Goal: Information Seeking & Learning: Learn about a topic

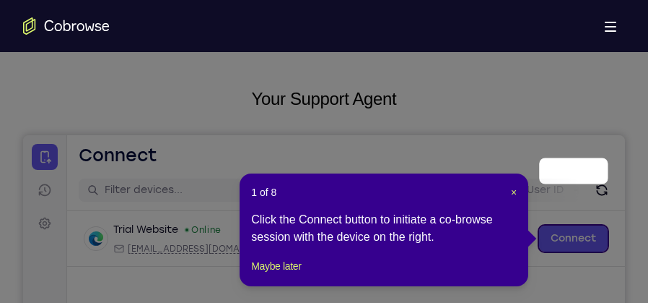
scroll to position [144, 0]
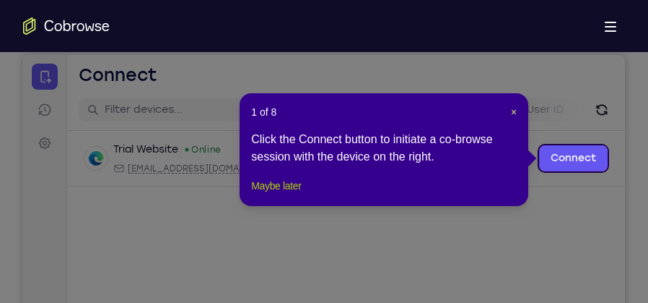
drag, startPoint x: 275, startPoint y: 204, endPoint x: 250, endPoint y: 143, distance: 66.4
click at [275, 194] on button "Maybe later" at bounding box center [276, 185] width 50 height 17
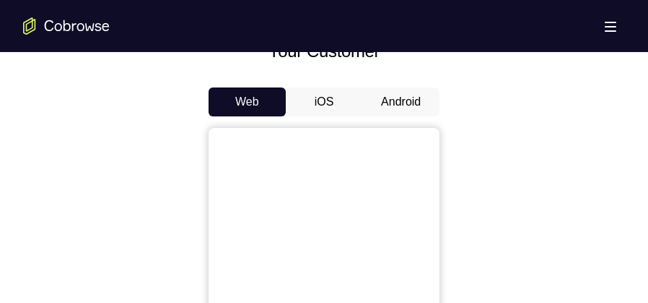
scroll to position [614, 0]
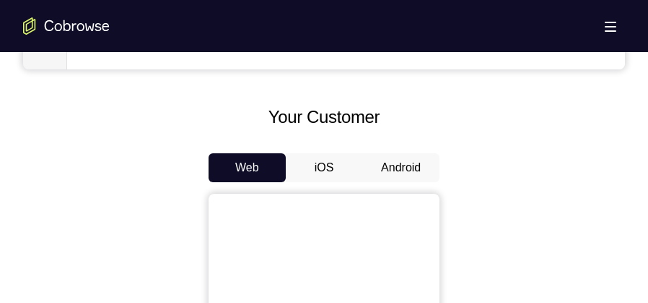
click at [393, 166] on button "Android" at bounding box center [400, 167] width 77 height 29
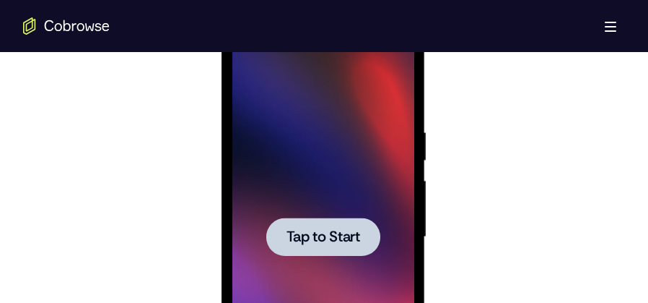
scroll to position [0, 0]
click at [331, 176] on div at bounding box center [323, 237] width 182 height 404
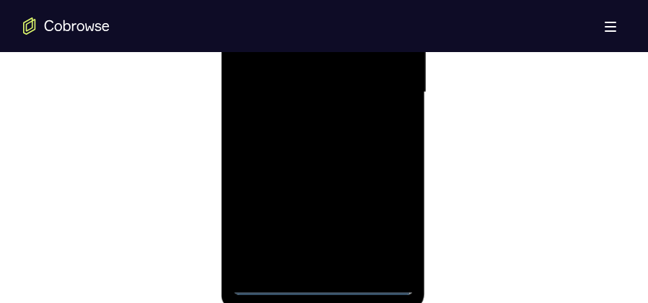
scroll to position [1047, 0]
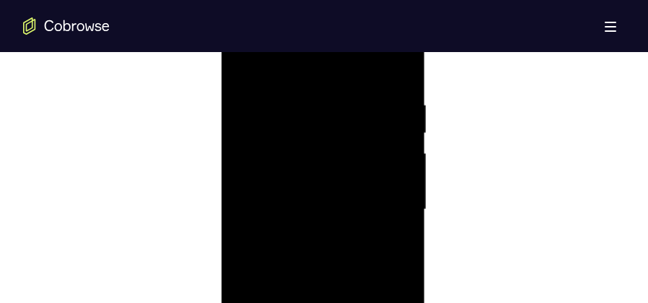
scroll to position [758, 0]
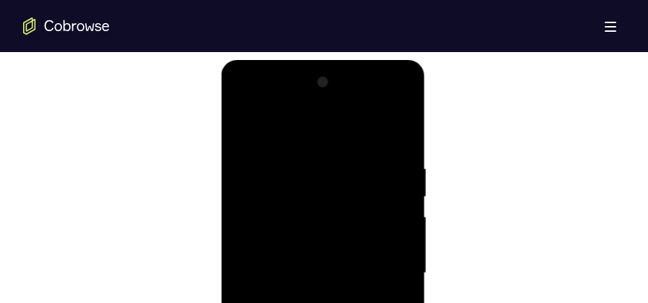
click at [320, 130] on div at bounding box center [323, 273] width 182 height 404
click at [386, 271] on div at bounding box center [323, 273] width 182 height 404
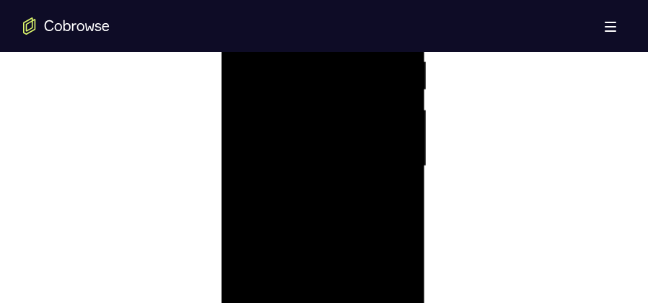
scroll to position [866, 0]
click at [309, 194] on div at bounding box center [323, 164] width 182 height 404
click at [321, 152] on div at bounding box center [323, 164] width 182 height 404
click at [312, 166] on div at bounding box center [323, 164] width 182 height 404
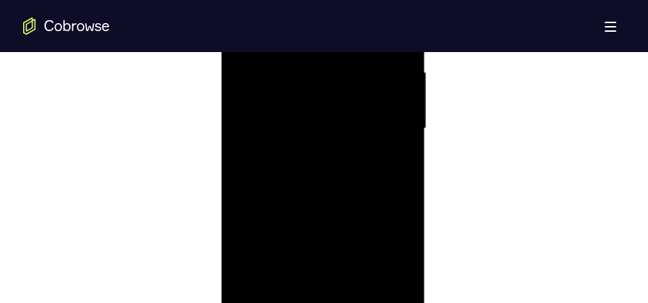
click at [326, 174] on div at bounding box center [323, 128] width 182 height 404
click at [355, 170] on div at bounding box center [323, 128] width 182 height 404
click at [308, 123] on div at bounding box center [323, 237] width 182 height 404
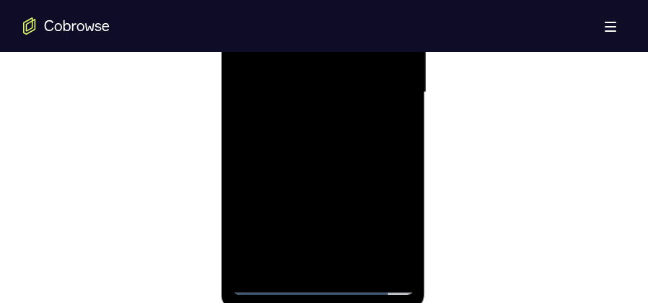
drag, startPoint x: 324, startPoint y: 122, endPoint x: 325, endPoint y: 321, distance: 198.6
click at [325, 302] on html "Online web based iOS Simulators and Android Emulators. Run iPhone, iPad, Mobile…" at bounding box center [324, 95] width 206 height 433
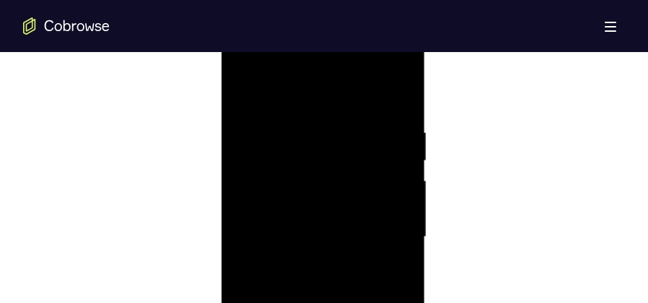
click at [331, 292] on div at bounding box center [323, 237] width 182 height 404
click at [401, 90] on div at bounding box center [323, 237] width 182 height 404
click at [246, 55] on div at bounding box center [323, 201] width 182 height 404
click at [299, 85] on div at bounding box center [323, 201] width 182 height 404
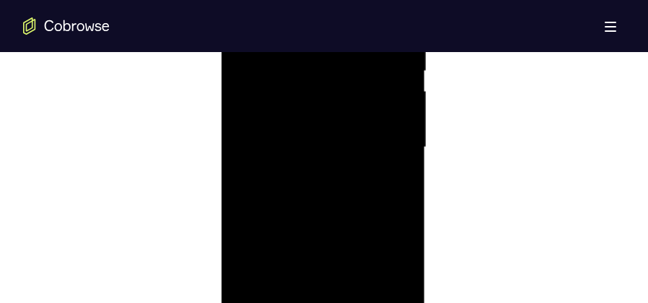
scroll to position [903, 0]
click at [396, 292] on div at bounding box center [323, 128] width 182 height 404
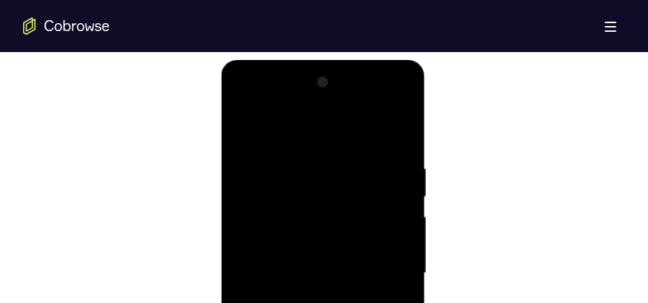
click at [275, 128] on div at bounding box center [323, 273] width 182 height 404
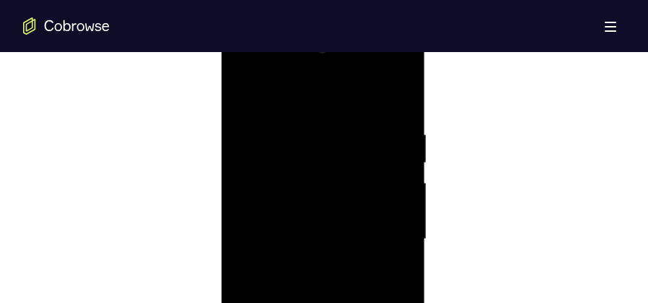
scroll to position [866, 0]
drag, startPoint x: 358, startPoint y: 180, endPoint x: 353, endPoint y: 226, distance: 46.5
click at [353, 226] on div at bounding box center [323, 164] width 182 height 404
click at [244, 75] on div at bounding box center [323, 164] width 182 height 404
click at [391, 151] on div at bounding box center [323, 164] width 182 height 404
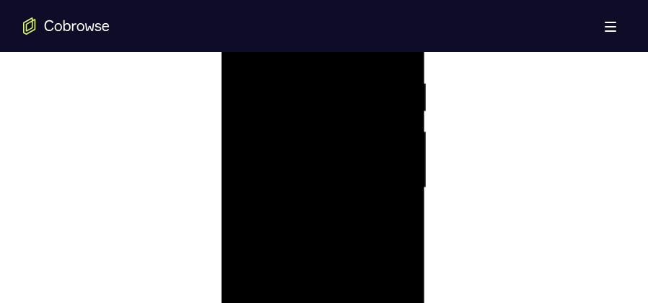
scroll to position [830, 0]
click at [246, 165] on div at bounding box center [323, 201] width 182 height 404
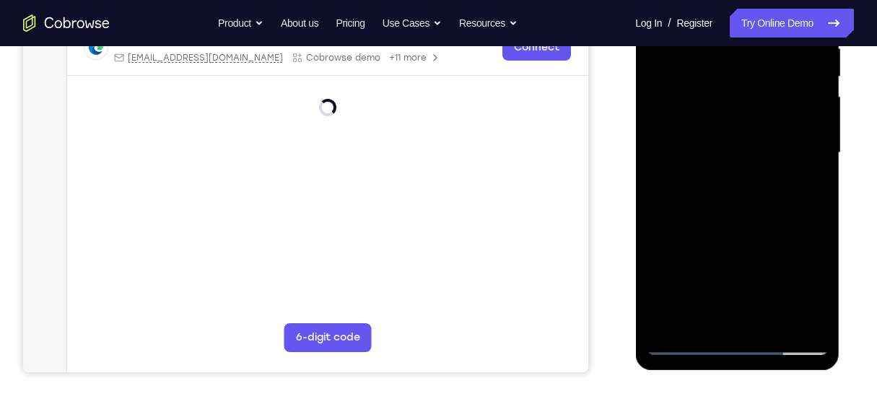
scroll to position [181, 0]
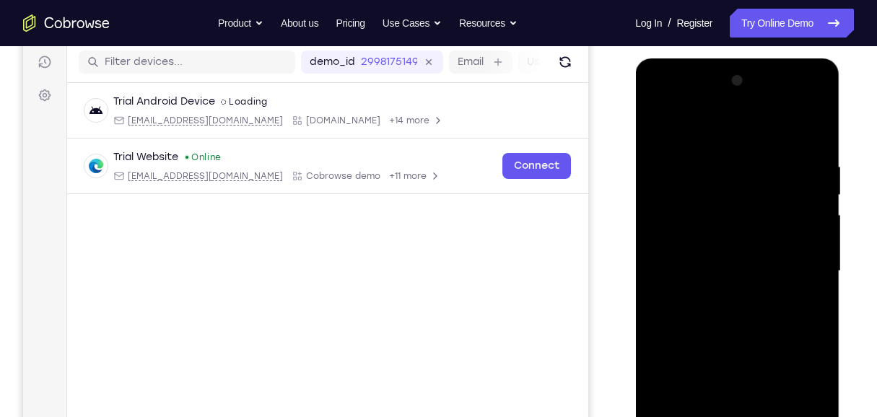
click at [648, 238] on div at bounding box center [737, 271] width 182 height 404
click at [648, 246] on div at bounding box center [737, 271] width 182 height 404
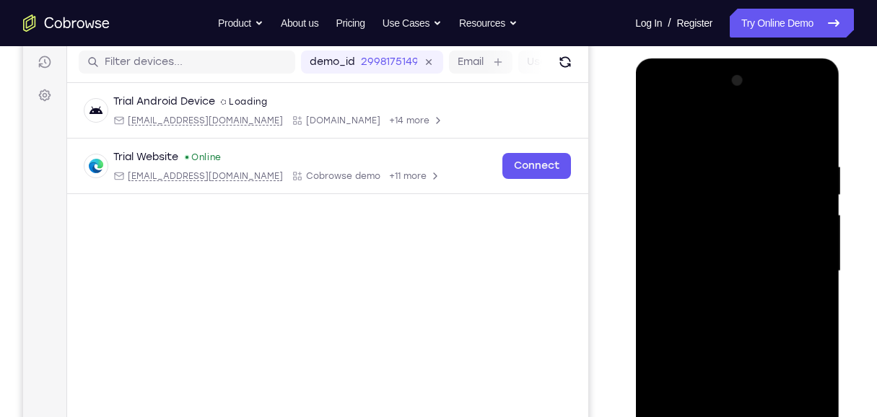
click at [648, 246] on div at bounding box center [737, 271] width 182 height 404
click at [648, 230] on div at bounding box center [737, 271] width 182 height 404
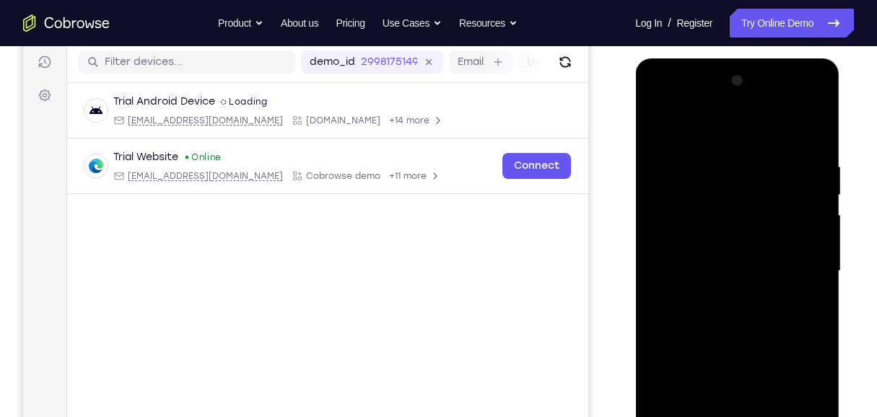
click at [648, 230] on div at bounding box center [737, 271] width 182 height 404
click at [648, 235] on div at bounding box center [737, 271] width 182 height 404
click at [648, 204] on div at bounding box center [737, 271] width 182 height 404
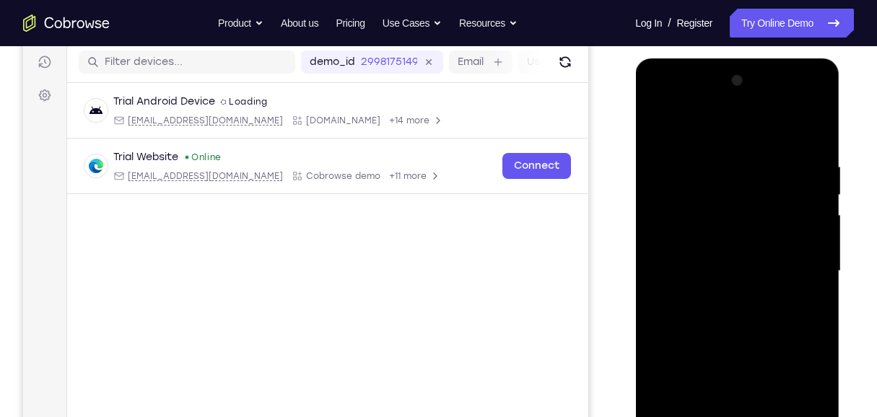
click at [648, 196] on div at bounding box center [737, 271] width 182 height 404
click at [648, 197] on div at bounding box center [737, 271] width 182 height 404
click at [648, 200] on div at bounding box center [737, 271] width 182 height 404
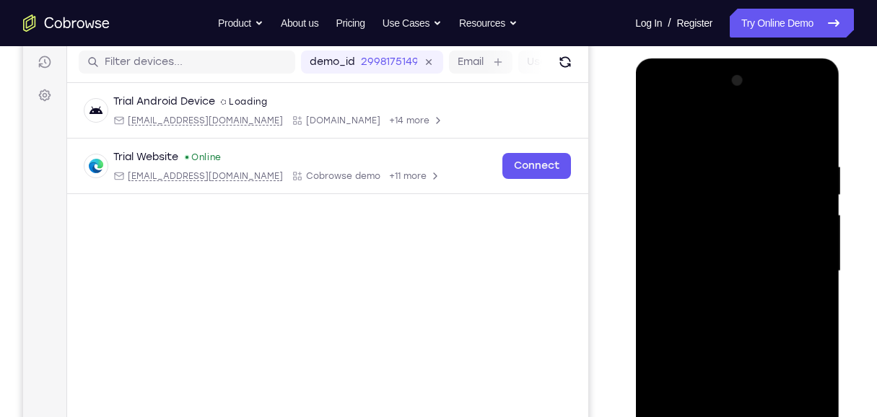
click at [648, 200] on div at bounding box center [737, 271] width 182 height 404
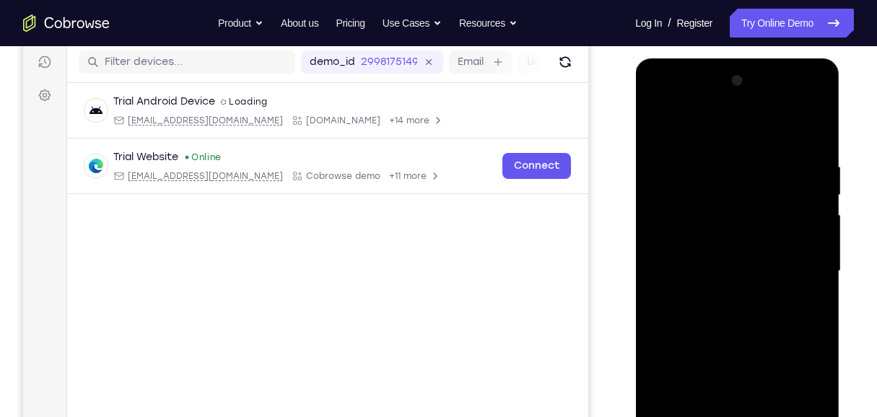
click at [648, 200] on div at bounding box center [737, 271] width 182 height 404
click at [648, 199] on div at bounding box center [737, 271] width 182 height 404
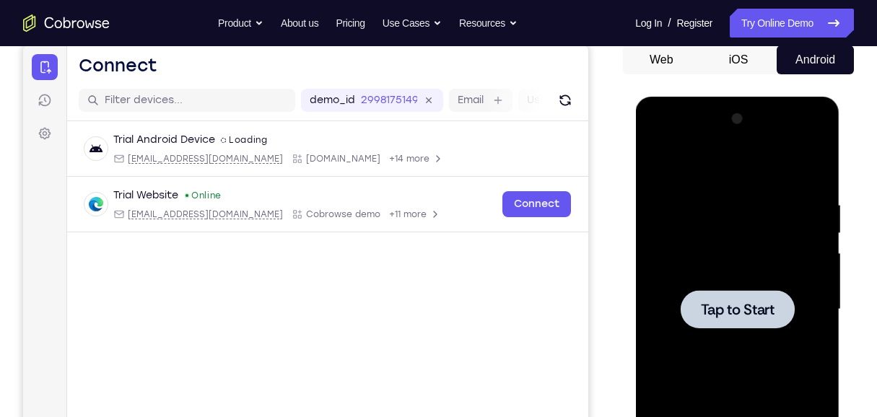
scroll to position [132, 0]
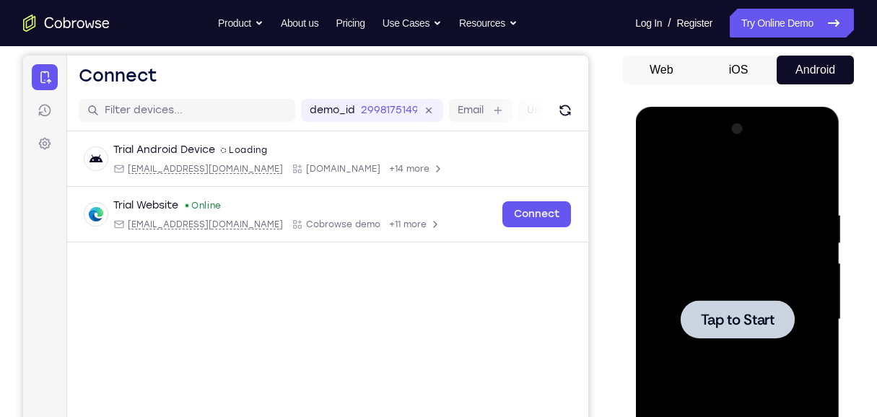
drag, startPoint x: 761, startPoint y: 273, endPoint x: 753, endPoint y: 266, distance: 10.7
click at [648, 273] on div at bounding box center [737, 320] width 182 height 404
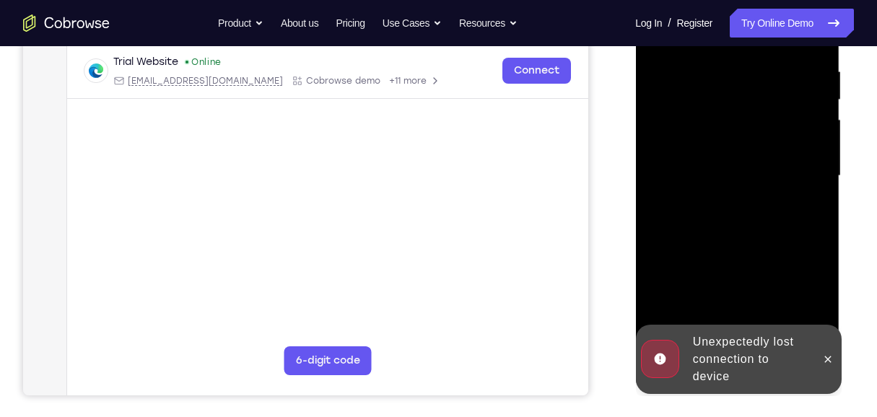
scroll to position [277, 0]
click at [648, 302] on icon at bounding box center [828, 359] width 12 height 12
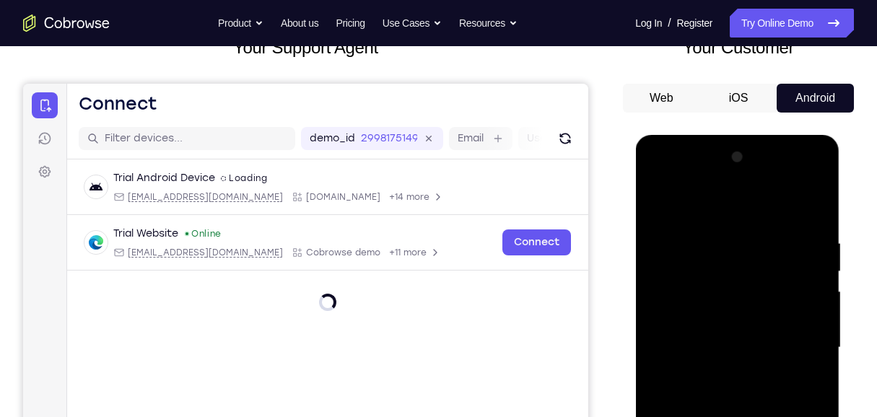
scroll to position [84, 0]
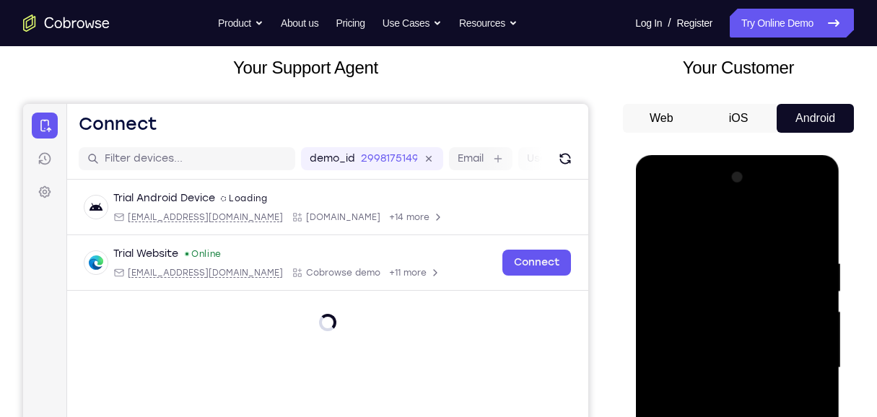
click at [648, 118] on button "iOS" at bounding box center [738, 118] width 77 height 29
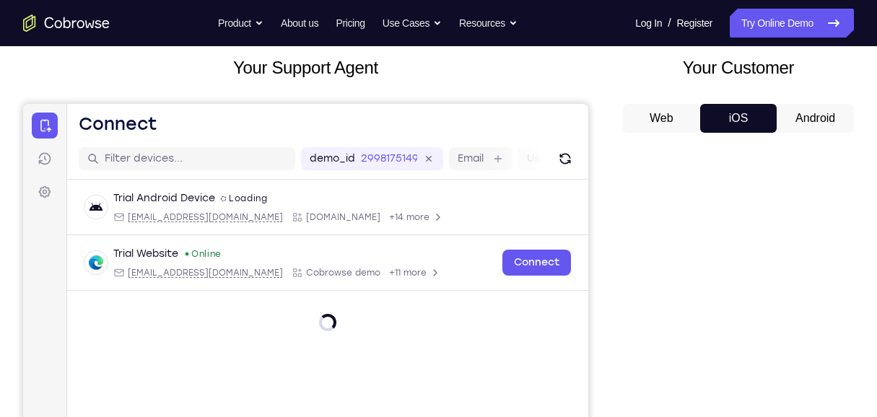
click at [648, 113] on button "Android" at bounding box center [815, 118] width 77 height 29
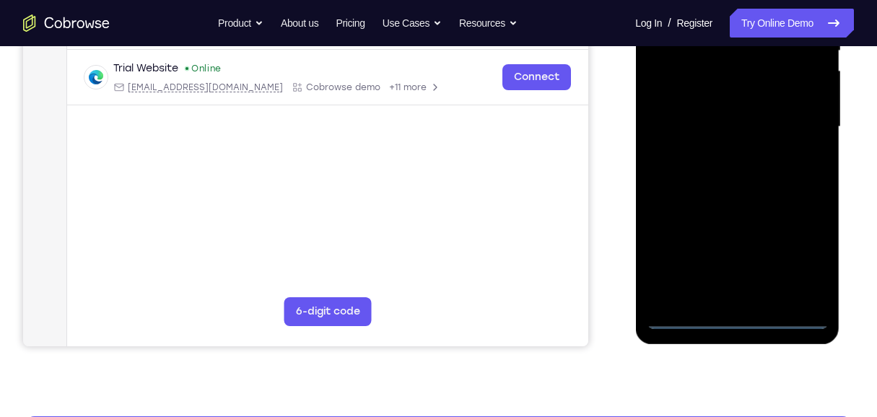
scroll to position [0, 0]
click at [648, 302] on div at bounding box center [737, 127] width 182 height 404
click at [648, 264] on div at bounding box center [737, 127] width 182 height 404
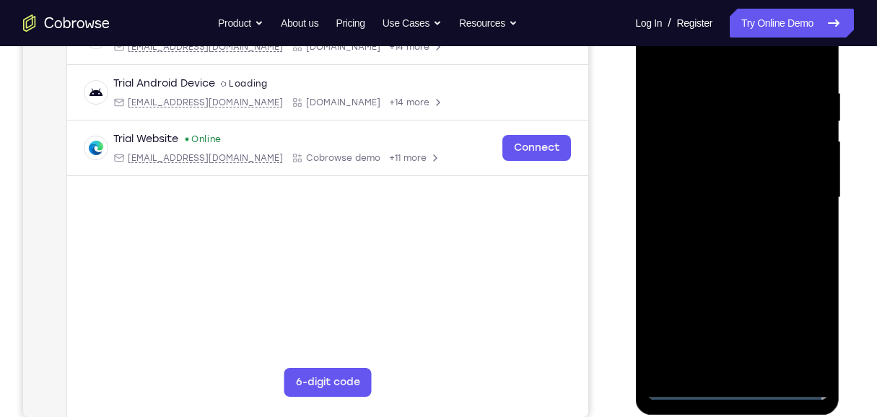
scroll to position [132, 0]
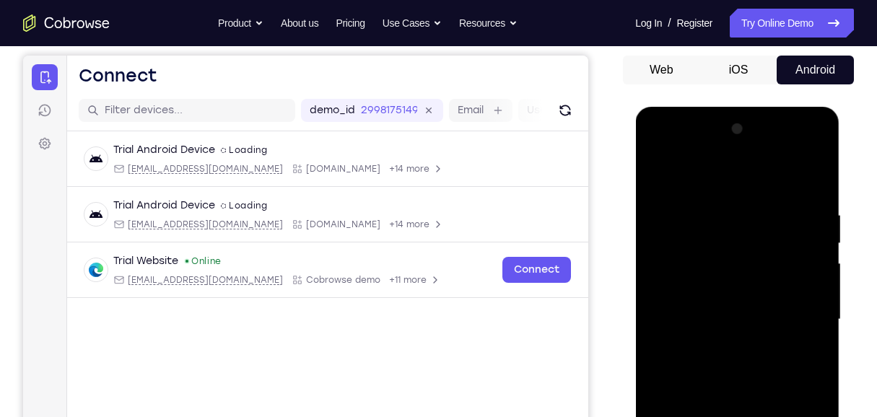
click at [648, 179] on div at bounding box center [737, 320] width 182 height 404
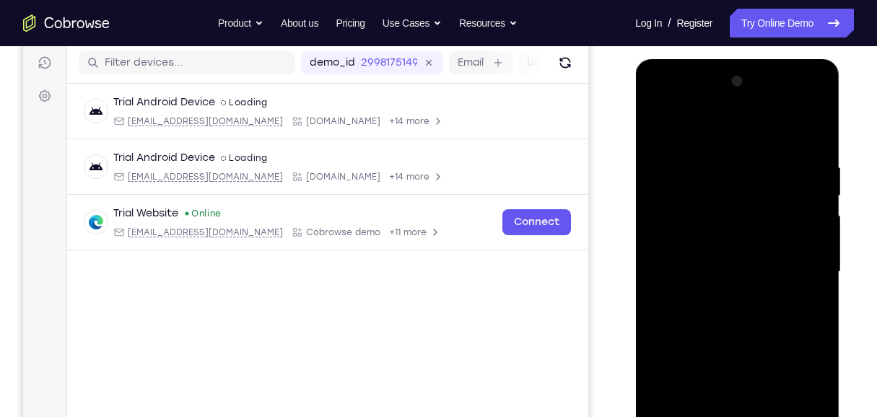
scroll to position [181, 0]
click at [648, 261] on div at bounding box center [737, 271] width 182 height 404
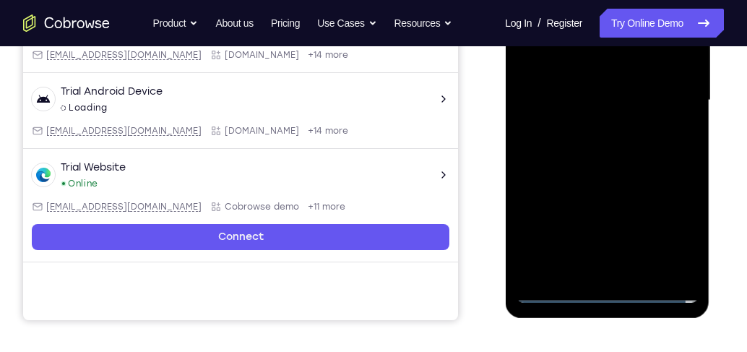
scroll to position [352, 0]
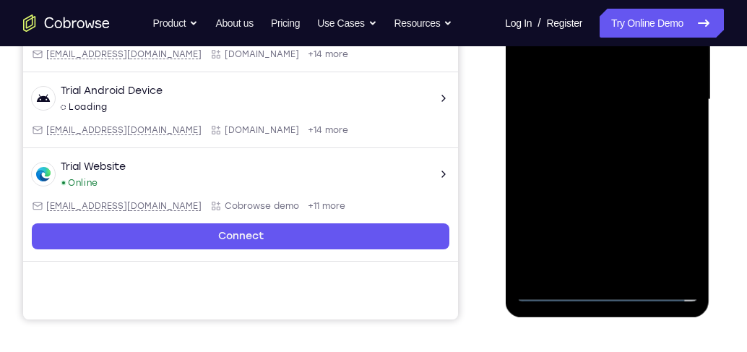
click at [598, 123] on div at bounding box center [607, 99] width 182 height 404
click at [602, 90] on div at bounding box center [607, 99] width 182 height 404
click at [601, 99] on div at bounding box center [607, 99] width 182 height 404
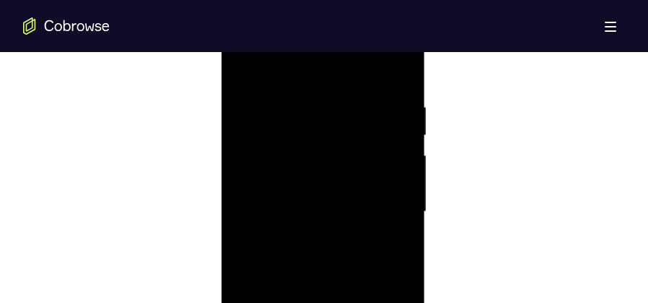
scroll to position [811, 0]
click at [302, 107] on div at bounding box center [323, 220] width 182 height 404
drag, startPoint x: 342, startPoint y: 84, endPoint x: 370, endPoint y: 69, distance: 32.3
click at [355, 46] on div at bounding box center [323, 220] width 182 height 404
click at [400, 92] on div at bounding box center [323, 220] width 182 height 404
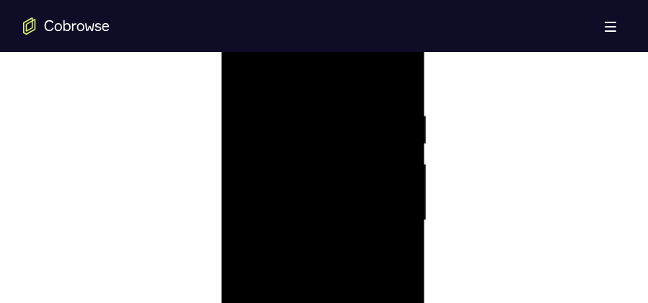
click at [302, 113] on div at bounding box center [323, 220] width 182 height 404
click at [385, 129] on div at bounding box center [323, 184] width 182 height 404
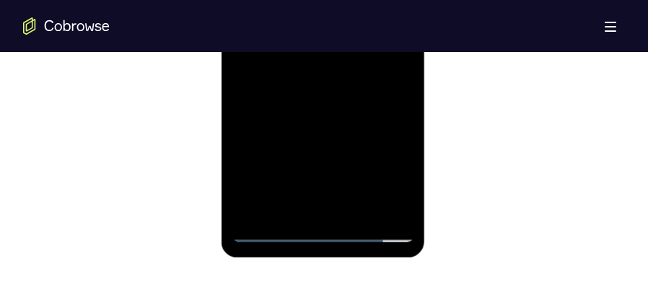
scroll to position [991, 0]
click at [397, 207] on div at bounding box center [323, 40] width 182 height 404
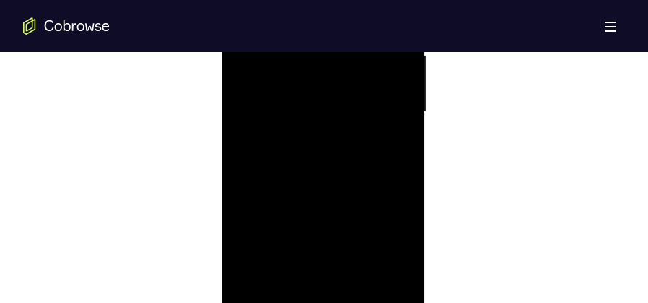
scroll to position [847, 0]
click at [385, 160] on div at bounding box center [323, 184] width 182 height 404
drag, startPoint x: 391, startPoint y: 159, endPoint x: 292, endPoint y: 157, distance: 98.9
click at [292, 157] on div at bounding box center [323, 184] width 182 height 404
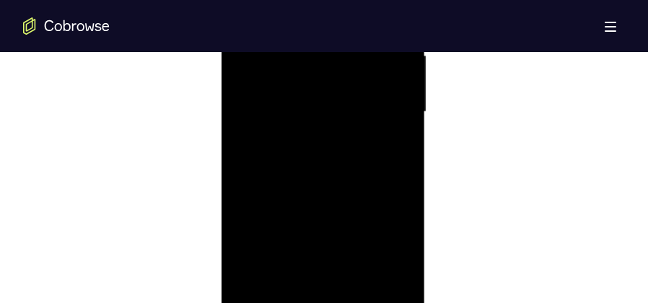
click at [396, 277] on div at bounding box center [323, 112] width 182 height 404
click at [396, 156] on div at bounding box center [323, 112] width 182 height 404
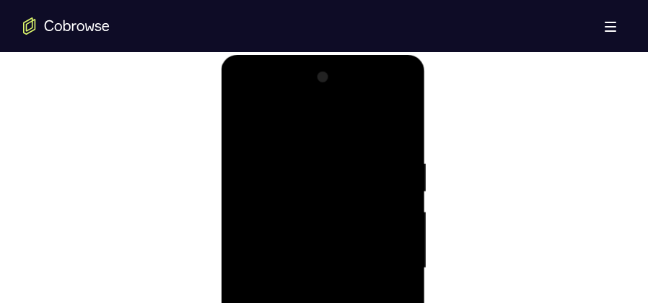
scroll to position [739, 0]
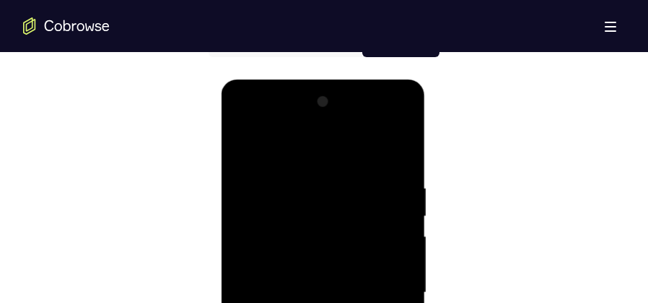
drag, startPoint x: 254, startPoint y: 200, endPoint x: 427, endPoint y: 200, distance: 172.6
click at [427, 200] on html "Online web based iOS Simulators and Android Emulators. Run iPhone, iPad, Mobile…" at bounding box center [324, 295] width 206 height 433
drag, startPoint x: 319, startPoint y: 211, endPoint x: 446, endPoint y: 207, distance: 126.4
click at [427, 207] on html "Online web based iOS Simulators and Android Emulators. Run iPhone, iPad, Mobile…" at bounding box center [324, 295] width 206 height 433
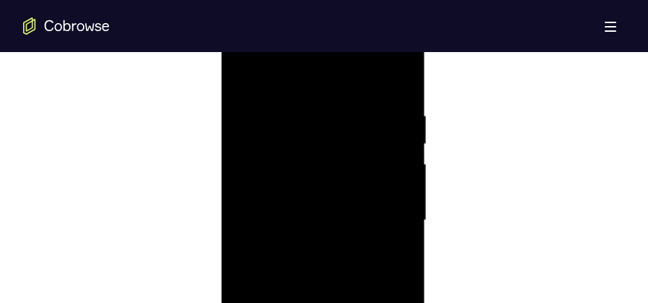
scroll to position [775, 0]
drag, startPoint x: 392, startPoint y: 191, endPoint x: 292, endPoint y: 185, distance: 100.6
click at [293, 186] on div at bounding box center [323, 256] width 182 height 404
drag, startPoint x: 381, startPoint y: 185, endPoint x: 258, endPoint y: 174, distance: 123.2
click at [259, 175] on div at bounding box center [323, 256] width 182 height 404
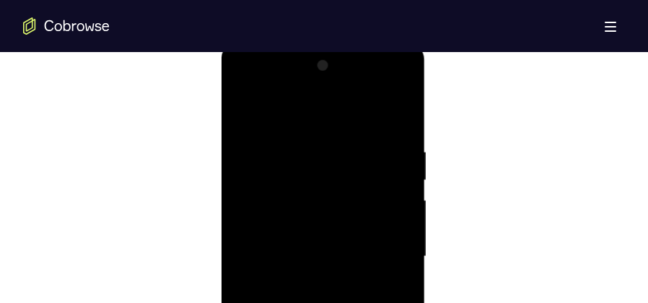
drag, startPoint x: 386, startPoint y: 186, endPoint x: 204, endPoint y: 164, distance: 182.5
click at [221, 164] on html "Online web based iOS Simulators and Android Emulators. Run iPhone, iPad, Mobile…" at bounding box center [324, 259] width 206 height 433
click at [390, 162] on div at bounding box center [323, 256] width 182 height 404
click at [394, 155] on div at bounding box center [323, 256] width 182 height 404
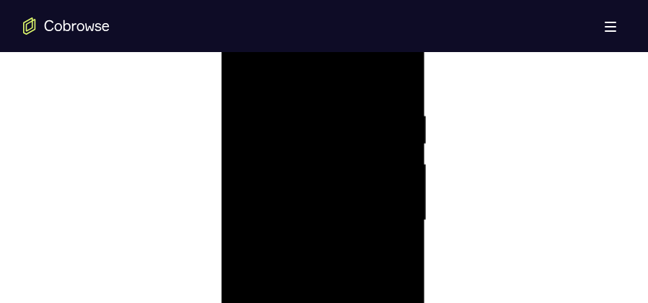
drag, startPoint x: 263, startPoint y: 160, endPoint x: 409, endPoint y: 162, distance: 146.6
click at [409, 162] on div at bounding box center [323, 220] width 182 height 404
click at [381, 151] on div at bounding box center [323, 220] width 182 height 404
drag, startPoint x: 306, startPoint y: 175, endPoint x: 438, endPoint y: 160, distance: 132.3
click at [427, 160] on html "Online web based iOS Simulators and Android Emulators. Run iPhone, iPad, Mobile…" at bounding box center [324, 223] width 206 height 433
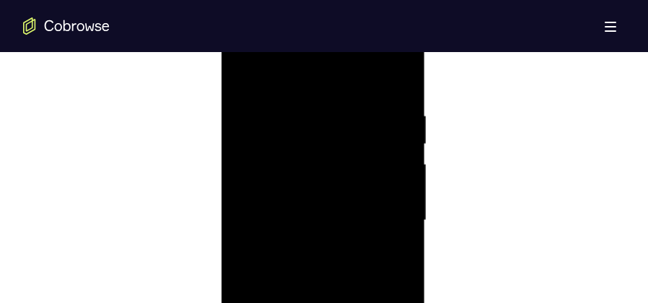
drag, startPoint x: 274, startPoint y: 174, endPoint x: 444, endPoint y: 164, distance: 170.7
click at [427, 164] on html "Online web based iOS Simulators and Android Emulators. Run iPhone, iPad, Mobile…" at bounding box center [324, 223] width 206 height 433
drag, startPoint x: 263, startPoint y: 134, endPoint x: 395, endPoint y: 120, distance: 132.8
click at [394, 120] on div at bounding box center [323, 148] width 182 height 404
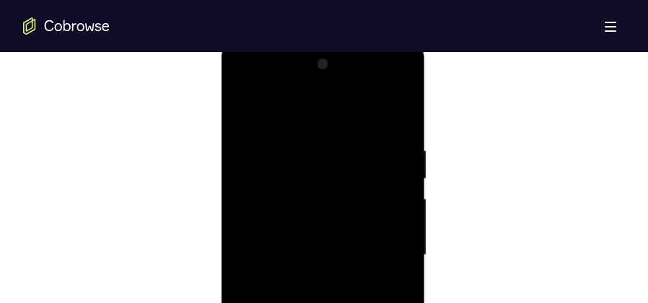
scroll to position [775, 0]
click at [394, 116] on div at bounding box center [323, 256] width 182 height 404
drag, startPoint x: 317, startPoint y: 180, endPoint x: 308, endPoint y: 265, distance: 85.6
click at [308, 266] on div at bounding box center [323, 148] width 182 height 404
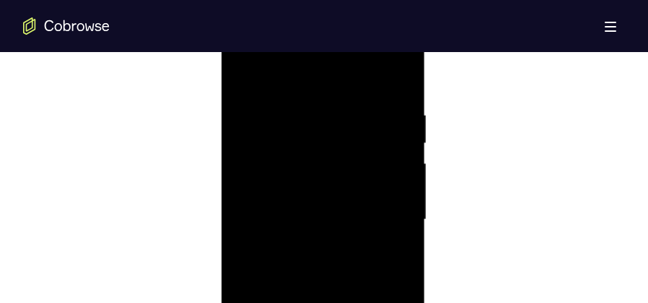
scroll to position [811, 0]
click at [301, 99] on div at bounding box center [323, 220] width 182 height 404
click at [384, 178] on div at bounding box center [323, 256] width 182 height 404
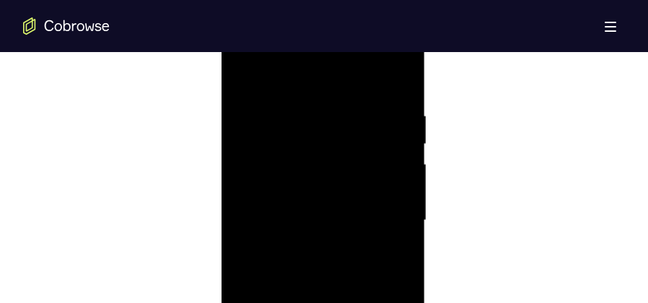
click at [396, 148] on div at bounding box center [323, 220] width 182 height 404
click at [396, 123] on div at bounding box center [323, 220] width 182 height 404
click at [398, 133] on div at bounding box center [323, 220] width 182 height 404
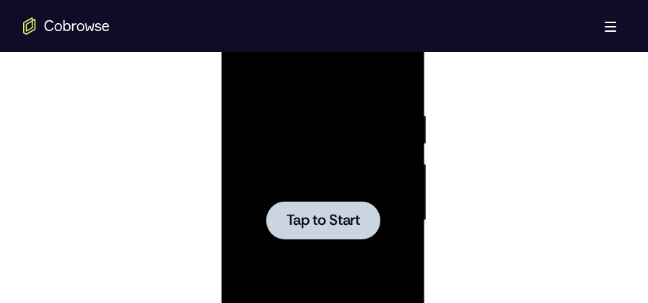
click at [365, 183] on div at bounding box center [323, 220] width 182 height 404
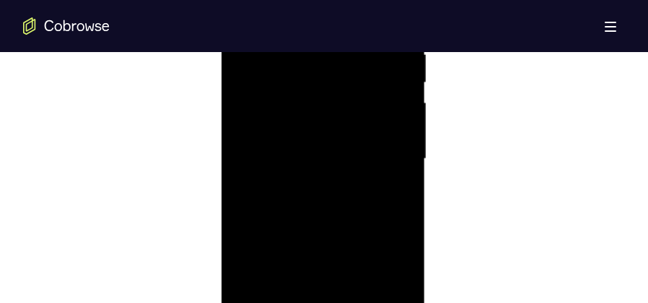
scroll to position [955, 0]
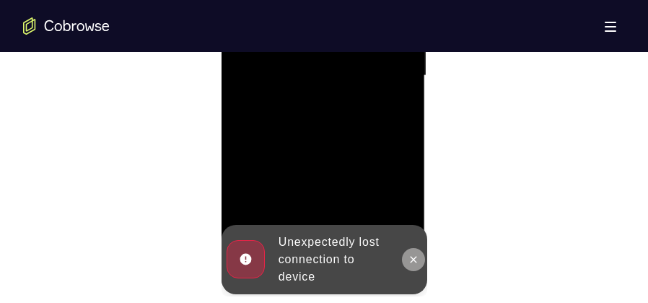
click at [413, 259] on icon at bounding box center [413, 259] width 6 height 6
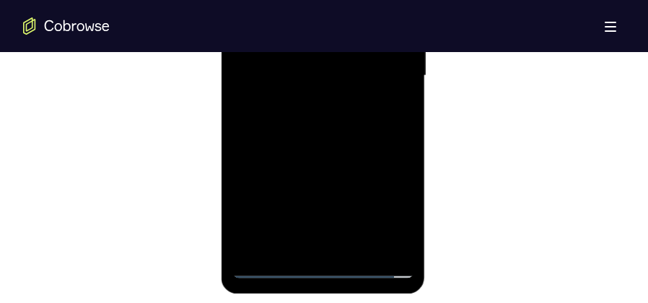
click at [319, 266] on div at bounding box center [323, 76] width 182 height 404
click at [388, 201] on div at bounding box center [323, 76] width 182 height 404
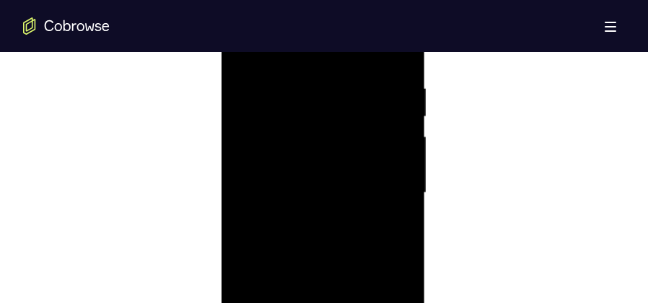
scroll to position [703, 0]
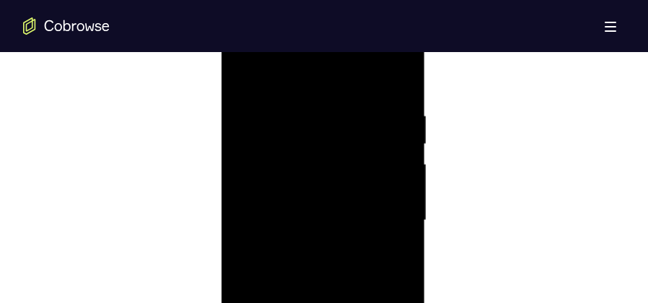
click at [386, 213] on div at bounding box center [323, 220] width 182 height 404
click at [311, 210] on div at bounding box center [323, 184] width 182 height 404
click at [340, 175] on div at bounding box center [323, 184] width 182 height 404
click at [359, 178] on div at bounding box center [323, 184] width 182 height 404
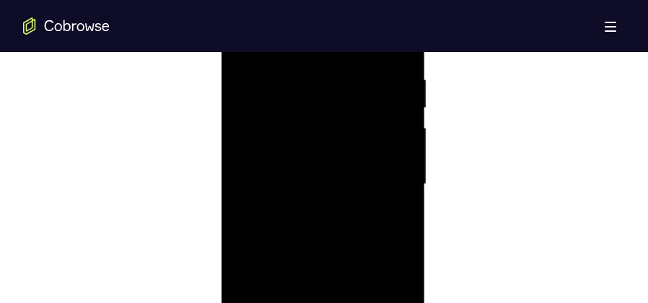
click at [339, 228] on div at bounding box center [323, 184] width 182 height 404
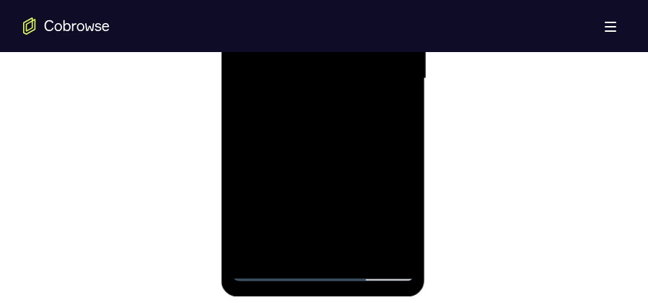
scroll to position [955, 0]
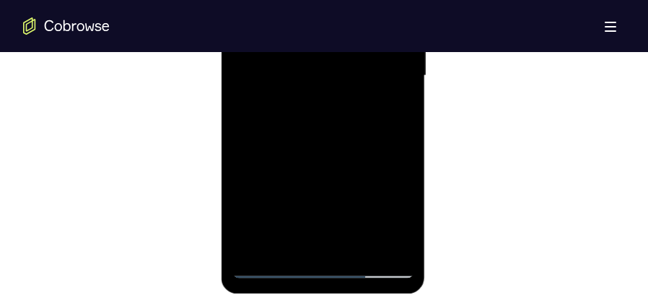
click at [327, 136] on div at bounding box center [323, 76] width 182 height 404
click at [360, 248] on div at bounding box center [323, 76] width 182 height 404
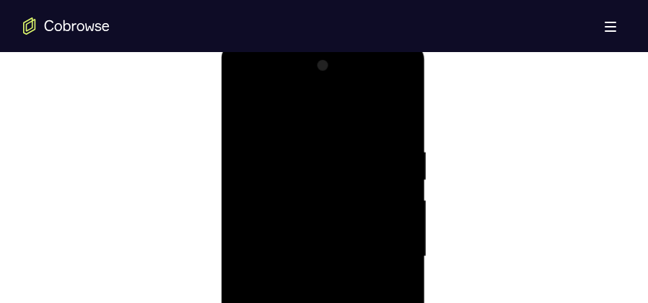
scroll to position [919, 0]
click at [327, 193] on div at bounding box center [323, 112] width 182 height 404
click at [348, 204] on div at bounding box center [323, 112] width 182 height 404
click at [241, 83] on div at bounding box center [323, 220] width 182 height 404
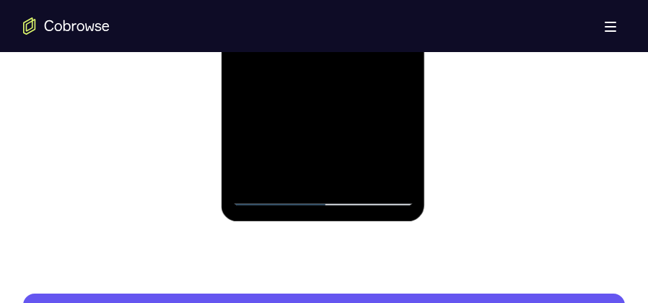
click at [313, 97] on div at bounding box center [323, 3] width 182 height 404
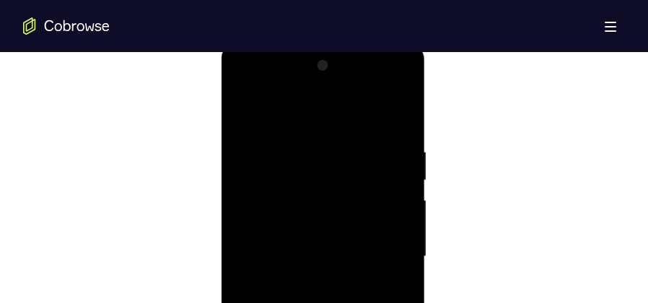
click at [246, 113] on div at bounding box center [323, 256] width 182 height 404
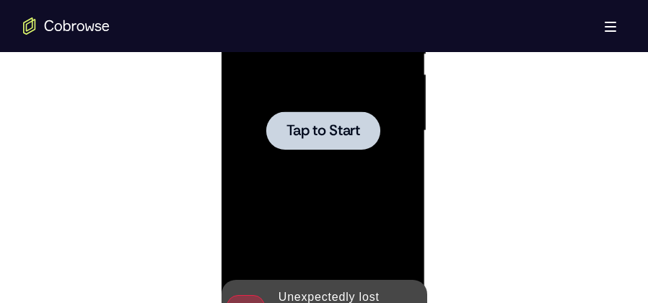
scroll to position [847, 0]
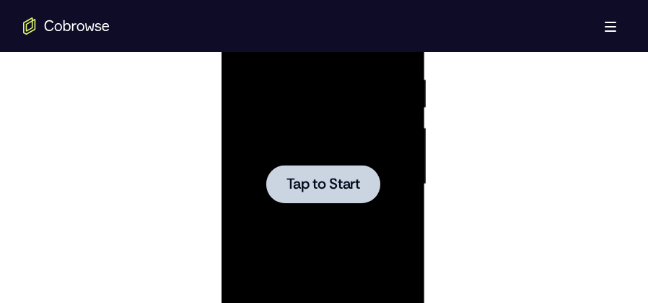
click at [351, 165] on div at bounding box center [323, 184] width 114 height 38
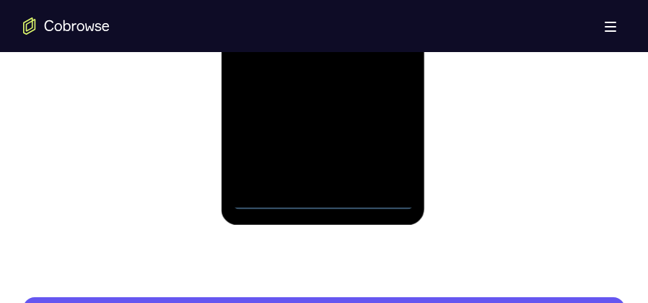
scroll to position [1028, 0]
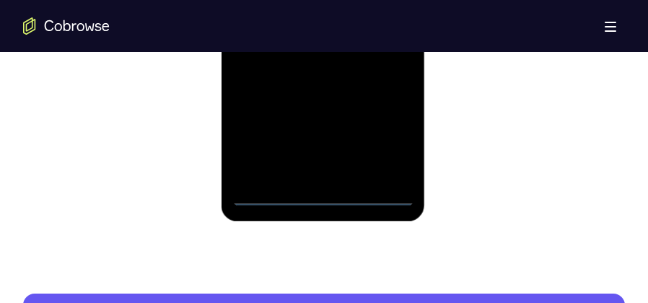
click at [325, 199] on div at bounding box center [323, 3] width 182 height 404
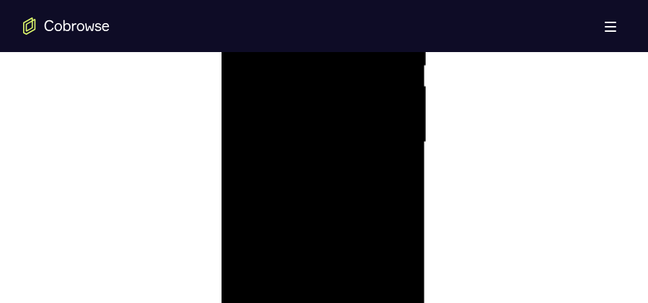
scroll to position [883, 0]
click at [385, 279] on div at bounding box center [323, 148] width 182 height 404
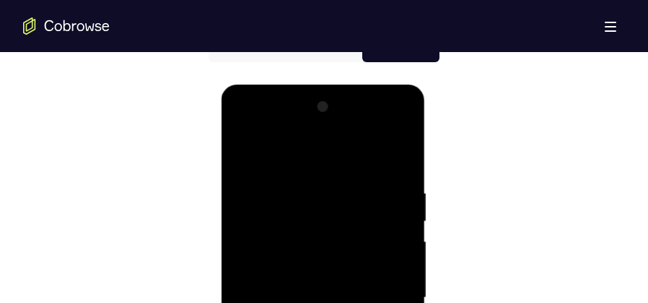
scroll to position [775, 0]
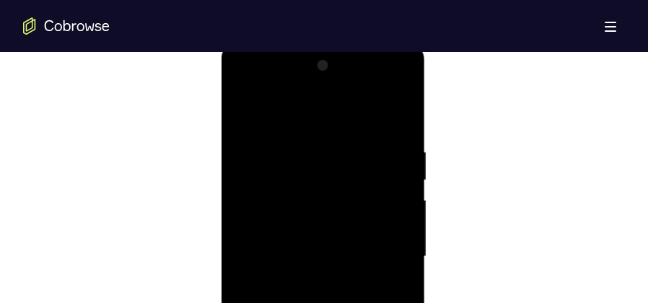
click at [386, 254] on div at bounding box center [323, 256] width 182 height 404
click at [308, 207] on div at bounding box center [323, 184] width 182 height 404
click at [319, 175] on div at bounding box center [323, 184] width 182 height 404
click at [310, 179] on div at bounding box center [323, 184] width 182 height 404
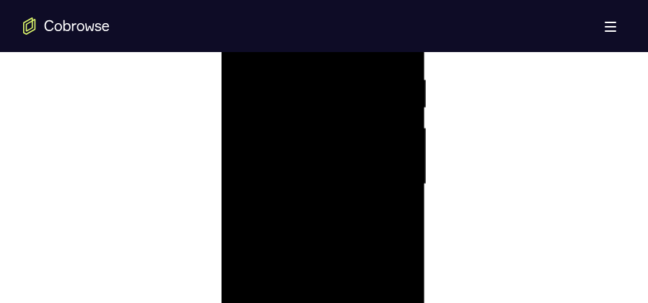
click at [327, 245] on div at bounding box center [323, 184] width 182 height 404
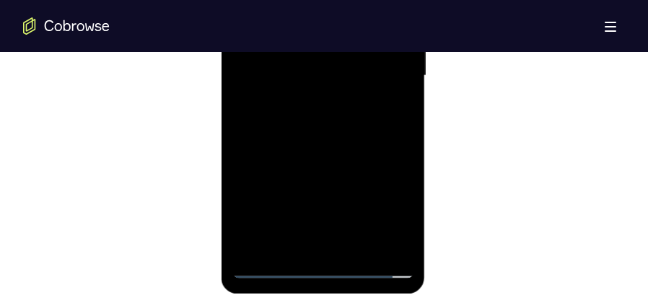
click at [362, 246] on div at bounding box center [323, 76] width 182 height 404
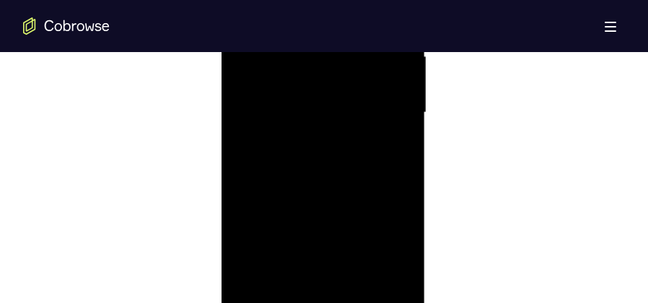
scroll to position [883, 0]
click at [336, 222] on div at bounding box center [323, 148] width 182 height 404
click at [324, 271] on div at bounding box center [323, 148] width 182 height 404
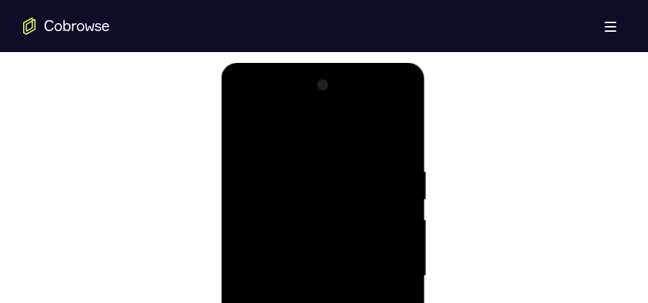
scroll to position [739, 0]
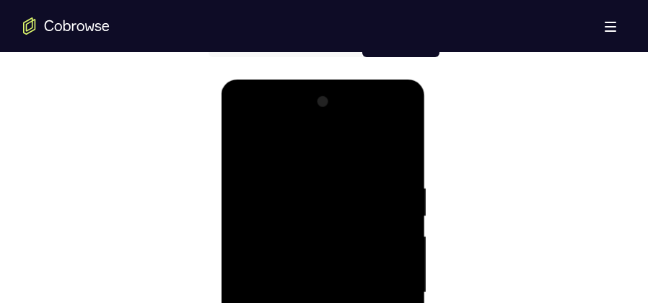
drag, startPoint x: 281, startPoint y: 150, endPoint x: 287, endPoint y: 97, distance: 53.8
click at [288, 98] on div at bounding box center [323, 292] width 182 height 404
click at [241, 150] on div at bounding box center [323, 292] width 182 height 404
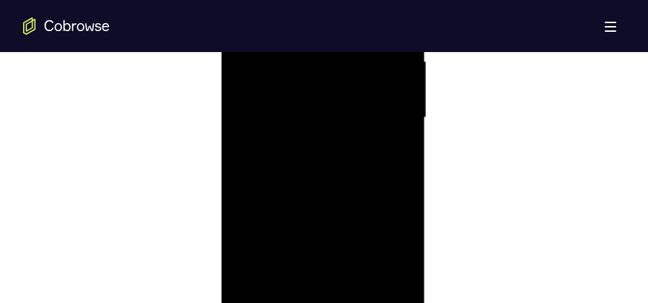
scroll to position [955, 0]
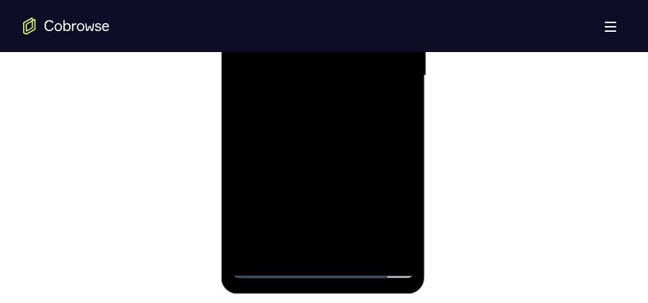
click at [329, 230] on div at bounding box center [323, 76] width 182 height 404
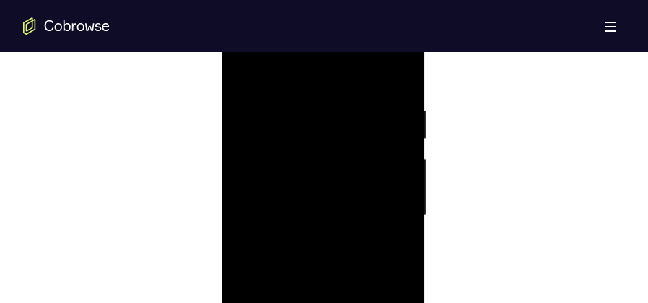
scroll to position [775, 0]
click at [244, 113] on div at bounding box center [323, 256] width 182 height 404
click at [305, 235] on div at bounding box center [323, 184] width 182 height 404
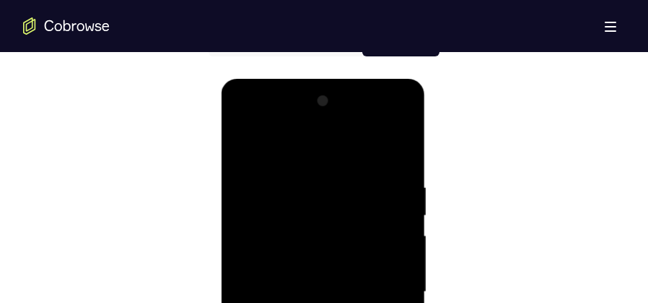
scroll to position [739, 0]
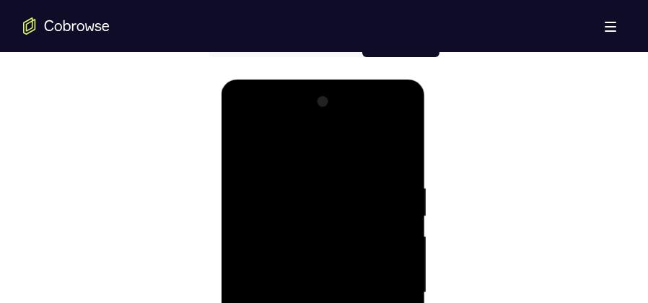
click at [300, 143] on div at bounding box center [323, 292] width 182 height 404
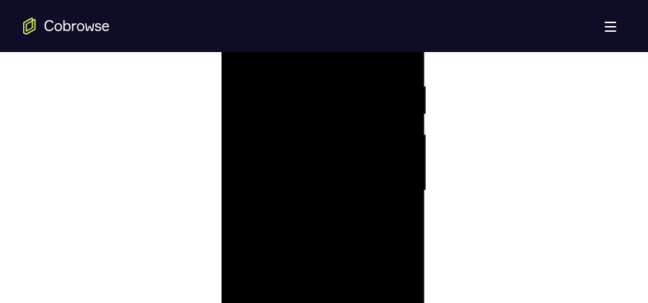
scroll to position [775, 0]
click at [243, 106] on div at bounding box center [323, 256] width 182 height 404
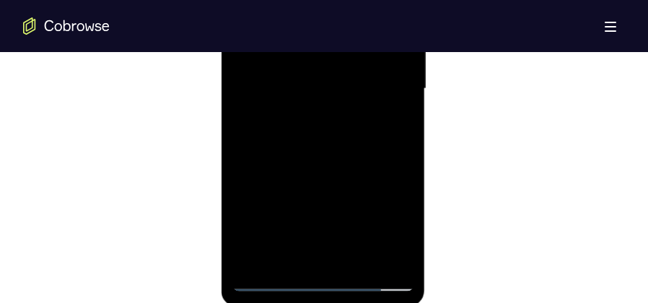
scroll to position [955, 0]
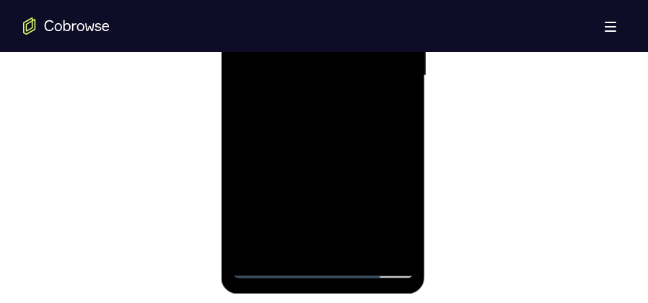
click at [341, 212] on div at bounding box center [323, 76] width 182 height 404
click at [289, 212] on div at bounding box center [323, 76] width 182 height 404
click at [290, 195] on div at bounding box center [323, 76] width 182 height 404
click at [328, 71] on div at bounding box center [323, 76] width 182 height 404
click at [300, 240] on div at bounding box center [323, 76] width 182 height 404
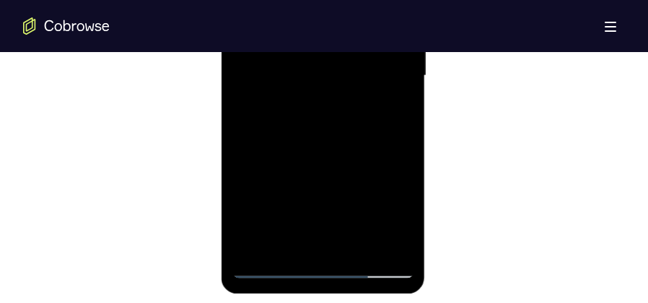
scroll to position [883, 0]
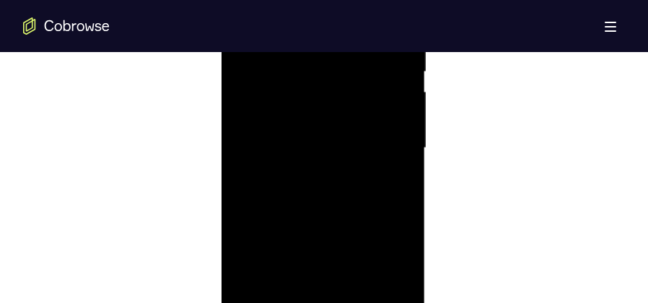
click at [300, 101] on div at bounding box center [323, 148] width 182 height 404
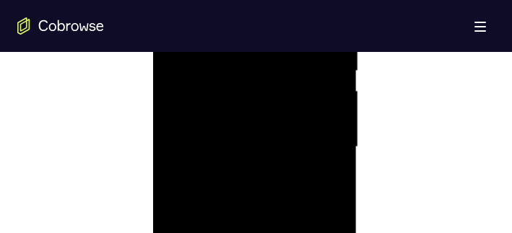
scroll to position [847, 0]
click at [320, 147] on div at bounding box center [255, 155] width 182 height 404
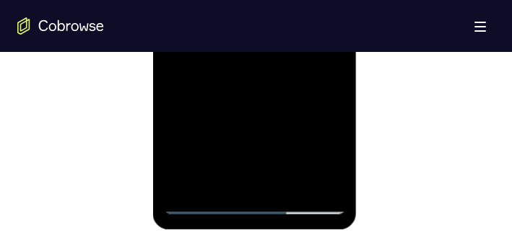
scroll to position [991, 0]
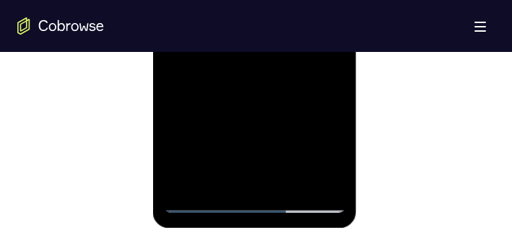
drag, startPoint x: 253, startPoint y: 144, endPoint x: 262, endPoint y: 75, distance: 70.0
click at [262, 75] on div at bounding box center [255, 11] width 182 height 404
drag, startPoint x: 251, startPoint y: 143, endPoint x: 269, endPoint y: 78, distance: 67.4
click at [269, 78] on div at bounding box center [255, 11] width 182 height 404
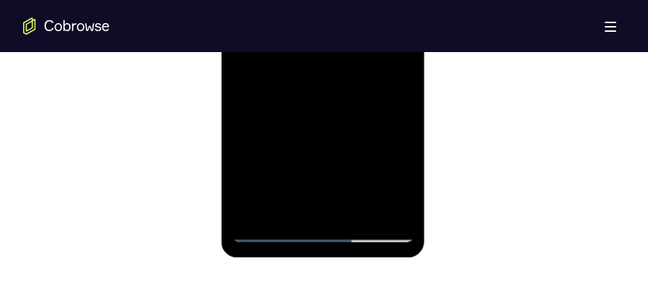
scroll to position [955, 0]
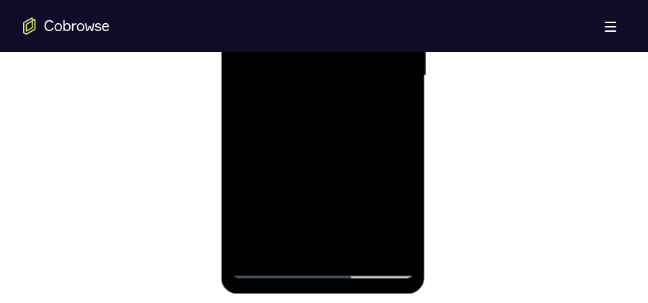
drag, startPoint x: 305, startPoint y: 183, endPoint x: 315, endPoint y: 158, distance: 26.3
click at [315, 158] on div at bounding box center [323, 76] width 182 height 404
click at [254, 178] on div at bounding box center [323, 76] width 182 height 404
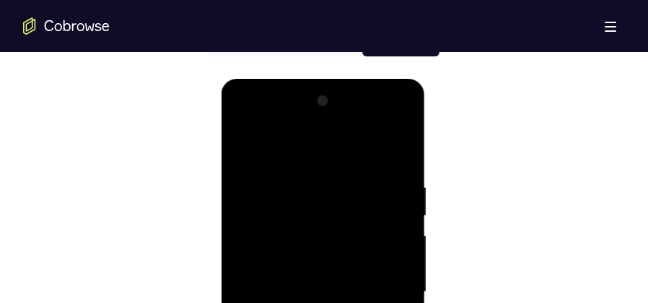
scroll to position [739, 0]
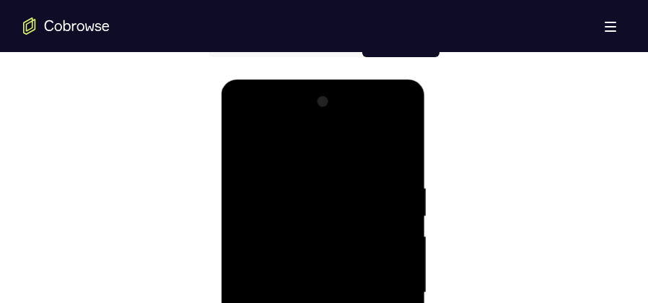
click at [268, 152] on div at bounding box center [323, 292] width 182 height 404
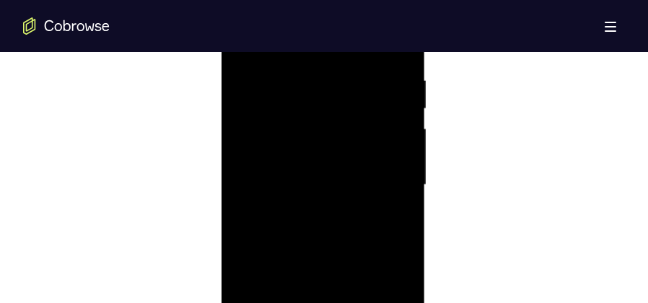
scroll to position [811, 0]
click at [239, 71] on div at bounding box center [323, 220] width 182 height 404
click at [299, 104] on div at bounding box center [323, 220] width 182 height 404
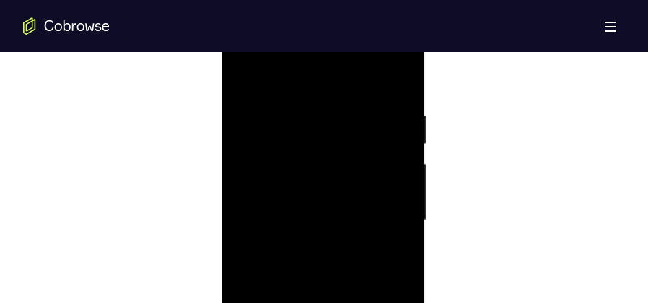
click at [396, 134] on div at bounding box center [323, 220] width 182 height 404
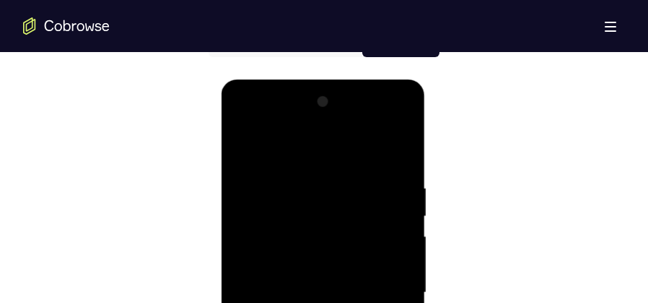
scroll to position [847, 0]
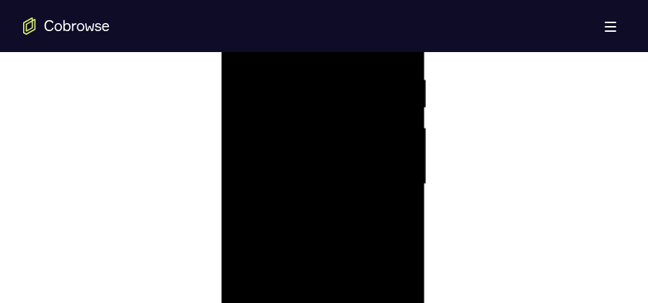
click at [390, 192] on div at bounding box center [323, 184] width 182 height 404
click at [391, 200] on div at bounding box center [323, 256] width 182 height 404
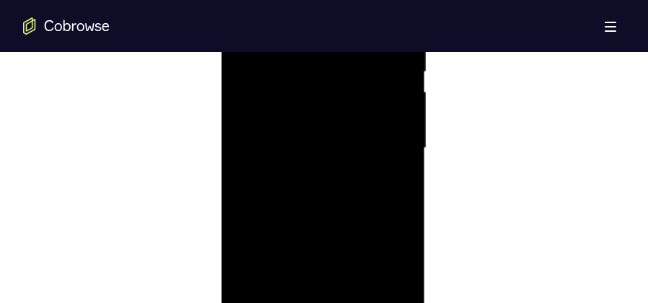
click at [391, 199] on div at bounding box center [323, 148] width 182 height 404
click at [396, 159] on div at bounding box center [323, 184] width 182 height 404
click at [394, 162] on div at bounding box center [323, 148] width 182 height 404
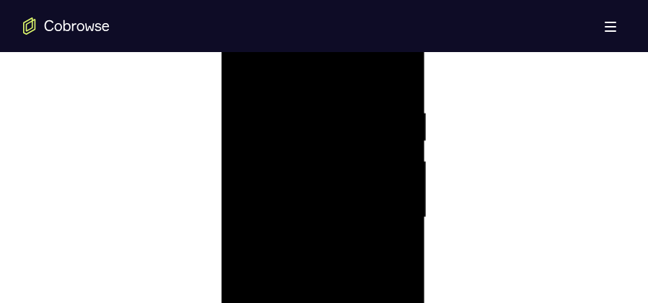
scroll to position [811, 0]
click at [395, 82] on div at bounding box center [323, 220] width 182 height 404
drag, startPoint x: 326, startPoint y: 141, endPoint x: 308, endPoint y: 308, distance: 167.8
click at [308, 302] on div at bounding box center [323, 220] width 182 height 404
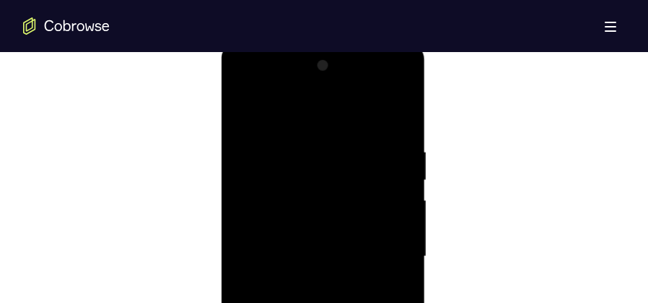
drag, startPoint x: 355, startPoint y: 141, endPoint x: 313, endPoint y: 147, distance: 42.3
click at [313, 147] on div at bounding box center [323, 256] width 182 height 404
drag, startPoint x: 370, startPoint y: 141, endPoint x: 311, endPoint y: 143, distance: 59.2
click at [311, 143] on div at bounding box center [323, 256] width 182 height 404
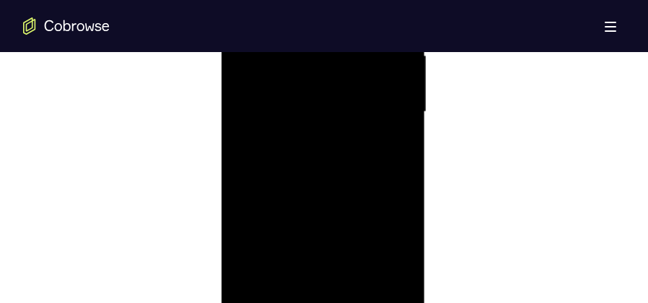
click at [406, 275] on div at bounding box center [323, 112] width 182 height 404
click at [408, 259] on div at bounding box center [323, 112] width 182 height 404
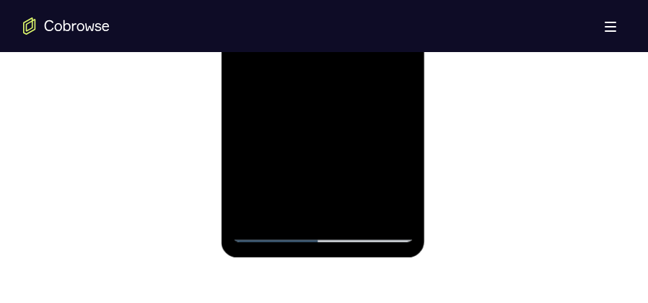
click at [323, 205] on div at bounding box center [323, 40] width 182 height 404
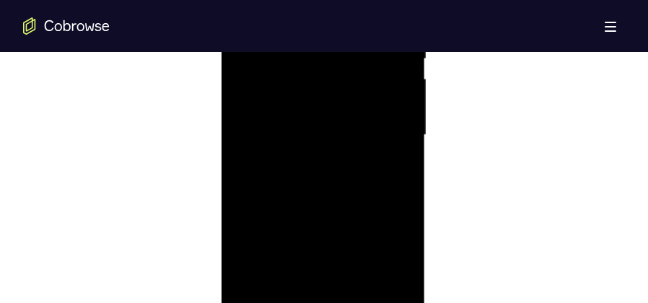
scroll to position [883, 0]
drag, startPoint x: 373, startPoint y: 230, endPoint x: 377, endPoint y: 66, distance: 164.0
click at [377, 71] on div at bounding box center [323, 148] width 182 height 404
drag, startPoint x: 349, startPoint y: 212, endPoint x: 360, endPoint y: -35, distance: 247.9
click at [360, 0] on div at bounding box center [323, 148] width 182 height 404
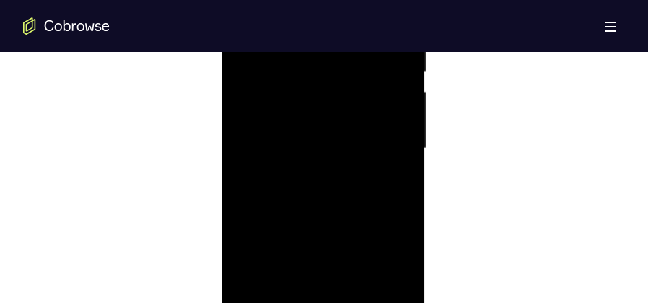
drag, startPoint x: 344, startPoint y: 204, endPoint x: 374, endPoint y: -45, distance: 251.0
click at [374, 0] on div at bounding box center [323, 148] width 182 height 404
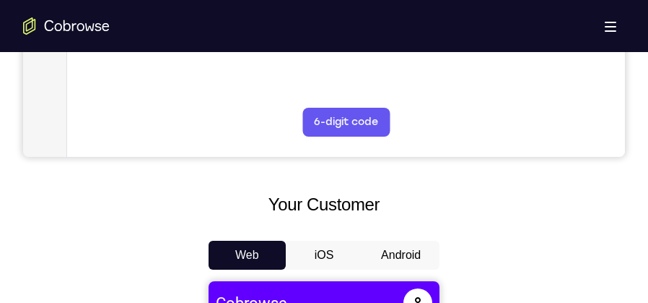
scroll to position [542, 0]
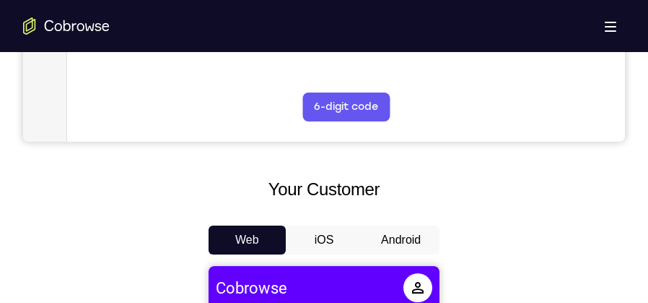
click at [400, 230] on button "Android" at bounding box center [400, 239] width 77 height 29
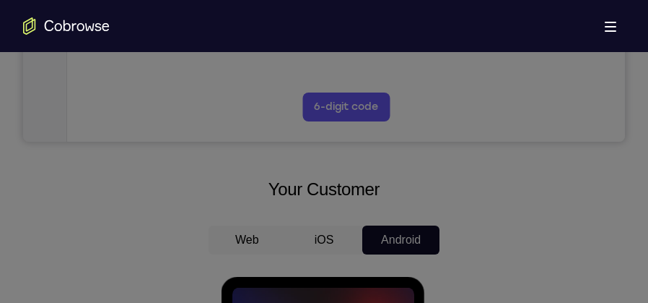
scroll to position [0, 0]
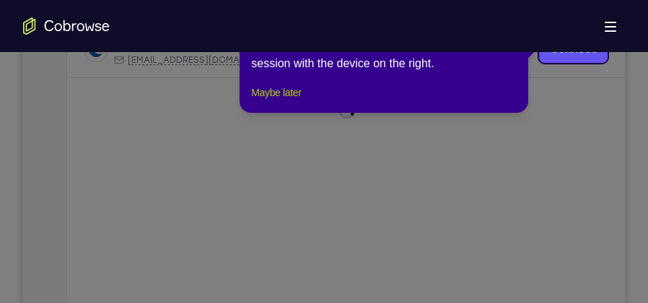
click at [297, 101] on button "Maybe later" at bounding box center [276, 92] width 50 height 17
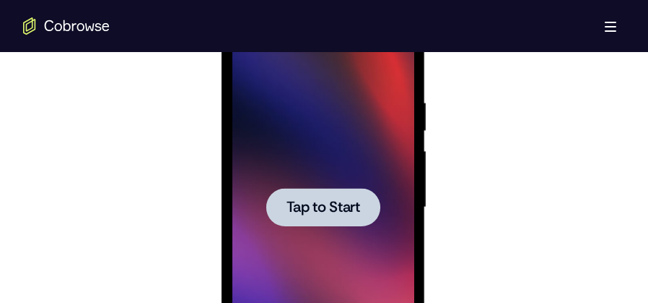
scroll to position [911, 0]
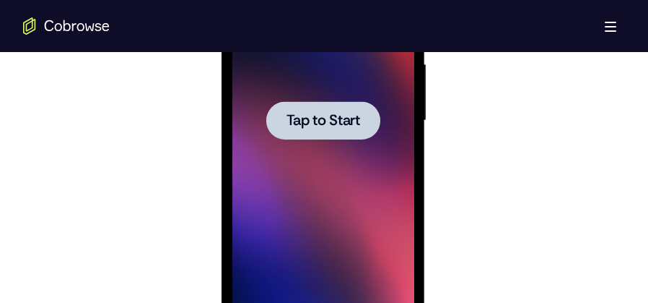
click at [332, 151] on div at bounding box center [323, 120] width 182 height 404
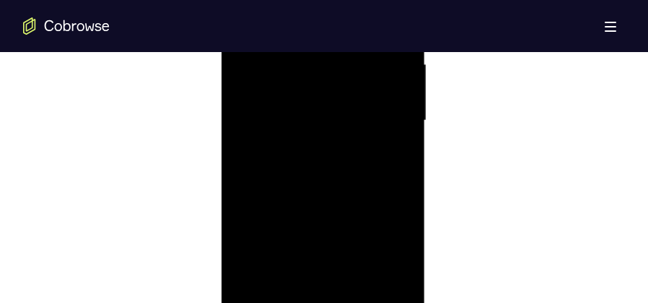
scroll to position [1019, 0]
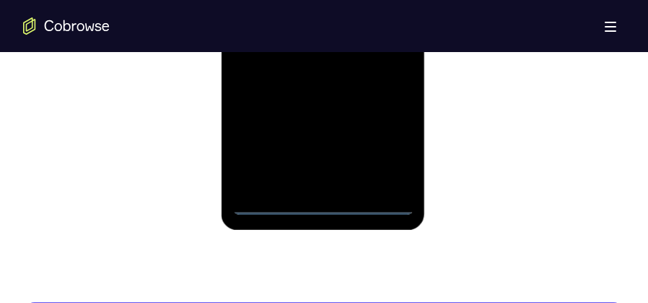
click at [323, 206] on div at bounding box center [323, 12] width 182 height 404
click at [390, 143] on div at bounding box center [323, 12] width 182 height 404
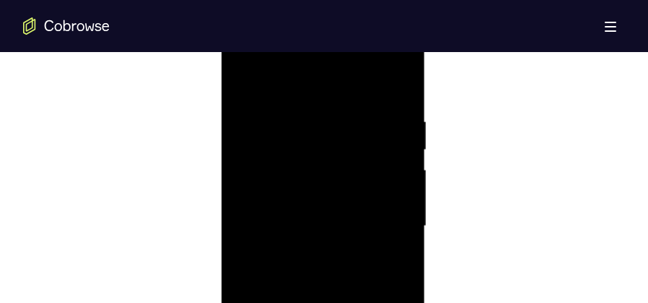
scroll to position [766, 0]
click at [315, 126] on div at bounding box center [323, 265] width 182 height 404
click at [386, 258] on div at bounding box center [323, 265] width 182 height 404
click at [313, 290] on div at bounding box center [323, 265] width 182 height 404
click at [321, 251] on div at bounding box center [323, 265] width 182 height 404
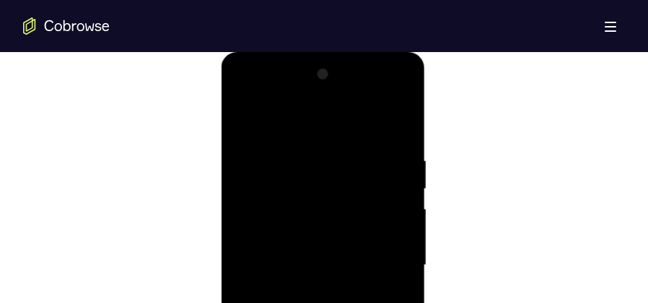
click at [326, 230] on div at bounding box center [323, 265] width 182 height 404
click at [356, 259] on div at bounding box center [323, 265] width 182 height 404
click at [322, 251] on div at bounding box center [323, 193] width 182 height 404
click at [396, 210] on div at bounding box center [323, 193] width 182 height 404
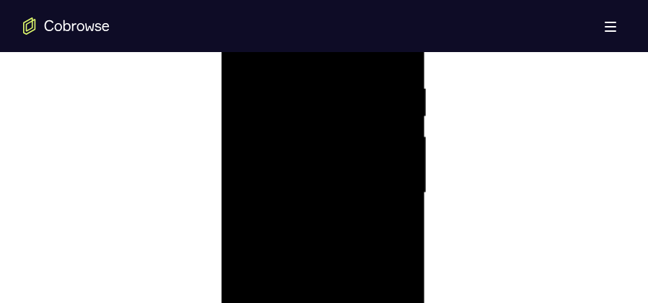
click at [404, 212] on div at bounding box center [323, 193] width 182 height 404
click at [404, 171] on div at bounding box center [323, 157] width 182 height 404
click at [405, 178] on div at bounding box center [323, 157] width 182 height 404
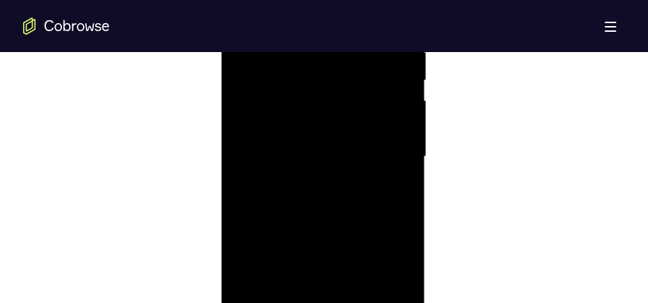
drag, startPoint x: 359, startPoint y: 123, endPoint x: 367, endPoint y: 60, distance: 63.3
click at [363, 76] on div at bounding box center [323, 157] width 182 height 404
drag, startPoint x: 342, startPoint y: 194, endPoint x: 357, endPoint y: 92, distance: 102.1
click at [356, 95] on div at bounding box center [323, 157] width 182 height 404
drag, startPoint x: 359, startPoint y: 128, endPoint x: 356, endPoint y: 204, distance: 76.6
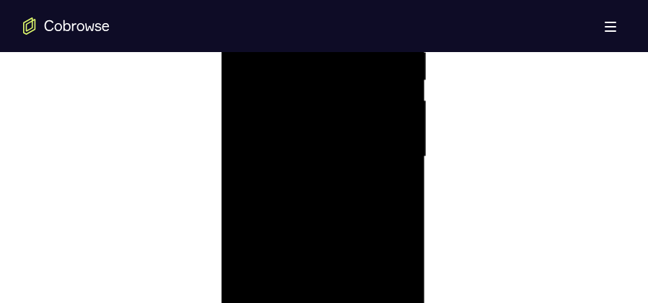
click at [356, 204] on div at bounding box center [323, 157] width 182 height 404
drag, startPoint x: 357, startPoint y: 256, endPoint x: 378, endPoint y: 103, distance: 155.3
click at [378, 103] on div at bounding box center [323, 157] width 182 height 404
drag, startPoint x: 335, startPoint y: 260, endPoint x: 352, endPoint y: 128, distance: 133.3
click at [352, 128] on div at bounding box center [323, 157] width 182 height 404
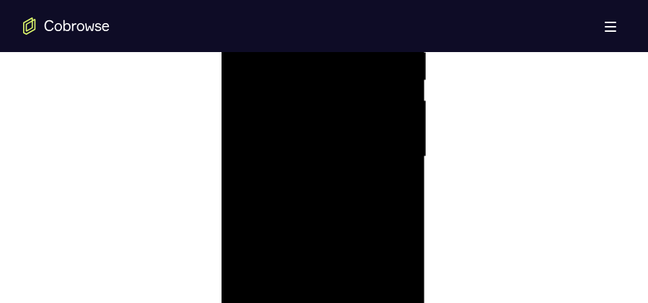
drag, startPoint x: 324, startPoint y: 213, endPoint x: 337, endPoint y: 126, distance: 87.6
click at [337, 126] on div at bounding box center [323, 157] width 182 height 404
drag, startPoint x: 329, startPoint y: 263, endPoint x: 342, endPoint y: 152, distance: 111.3
click at [342, 152] on div at bounding box center [323, 157] width 182 height 404
drag, startPoint x: 329, startPoint y: 269, endPoint x: 352, endPoint y: 142, distance: 129.8
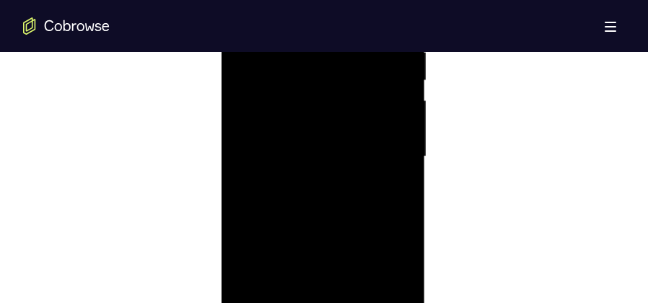
click at [352, 142] on div at bounding box center [323, 157] width 182 height 404
drag, startPoint x: 353, startPoint y: 239, endPoint x: 352, endPoint y: 95, distance: 143.7
click at [352, 95] on div at bounding box center [323, 157] width 182 height 404
drag, startPoint x: 351, startPoint y: 227, endPoint x: 358, endPoint y: 109, distance: 118.6
click at [358, 109] on div at bounding box center [323, 157] width 182 height 404
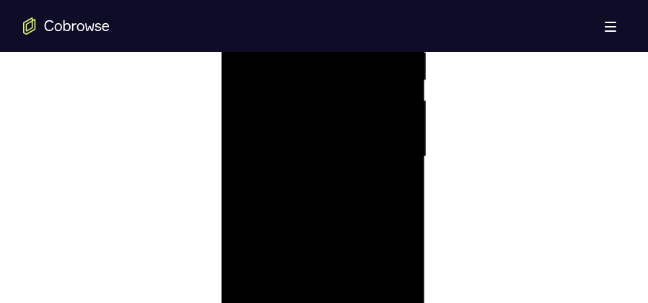
drag, startPoint x: 334, startPoint y: 186, endPoint x: 562, endPoint y: -9, distance: 300.7
click at [345, 35] on div at bounding box center [323, 157] width 182 height 404
drag, startPoint x: 305, startPoint y: 100, endPoint x: 315, endPoint y: 38, distance: 62.8
click at [315, 38] on div at bounding box center [323, 157] width 182 height 404
drag, startPoint x: 326, startPoint y: 119, endPoint x: 329, endPoint y: 95, distance: 24.0
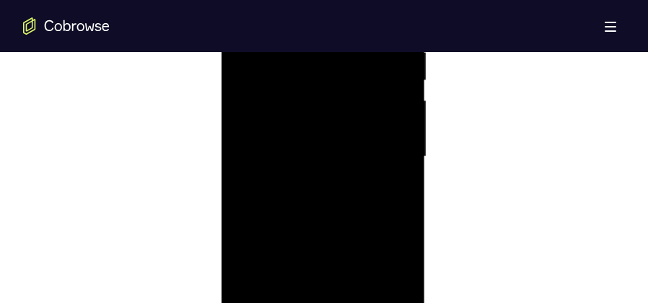
click at [329, 95] on div at bounding box center [323, 157] width 182 height 404
click at [401, 180] on div at bounding box center [323, 157] width 182 height 404
click at [405, 144] on div at bounding box center [323, 120] width 182 height 404
click at [402, 149] on div at bounding box center [323, 120] width 182 height 404
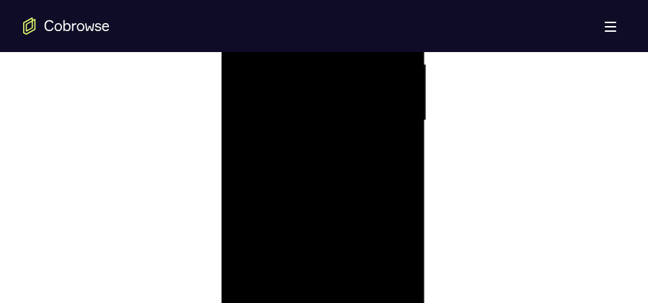
click at [401, 150] on div at bounding box center [323, 120] width 182 height 404
drag, startPoint x: 342, startPoint y: 221, endPoint x: 363, endPoint y: 115, distance: 108.2
click at [361, 116] on div at bounding box center [323, 120] width 182 height 404
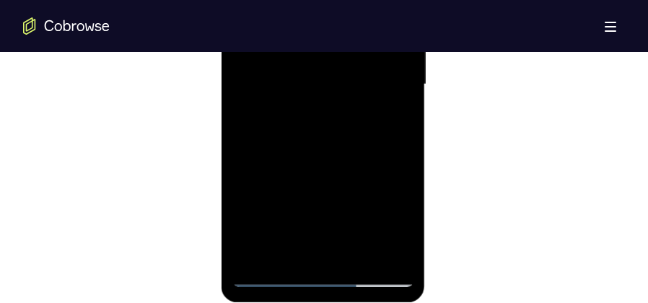
drag, startPoint x: 359, startPoint y: 183, endPoint x: 357, endPoint y: 56, distance: 126.4
click at [365, 64] on div at bounding box center [323, 84] width 182 height 404
click at [406, 238] on div at bounding box center [323, 84] width 182 height 404
click at [401, 251] on div at bounding box center [323, 84] width 182 height 404
click at [406, 236] on div at bounding box center [323, 84] width 182 height 404
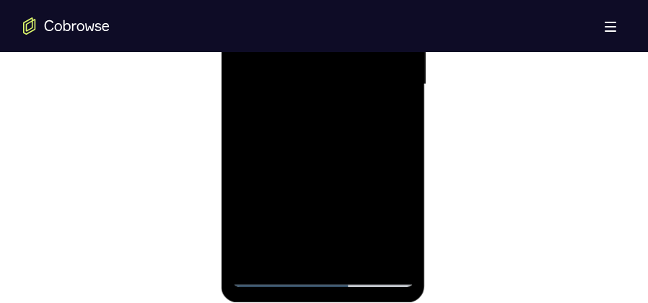
drag, startPoint x: 346, startPoint y: 204, endPoint x: 349, endPoint y: 122, distance: 81.7
click at [349, 122] on div at bounding box center [323, 84] width 182 height 404
drag, startPoint x: 377, startPoint y: 187, endPoint x: 368, endPoint y: 84, distance: 103.0
click at [368, 84] on div at bounding box center [323, 84] width 182 height 404
drag, startPoint x: 376, startPoint y: 196, endPoint x: 375, endPoint y: 104, distance: 91.7
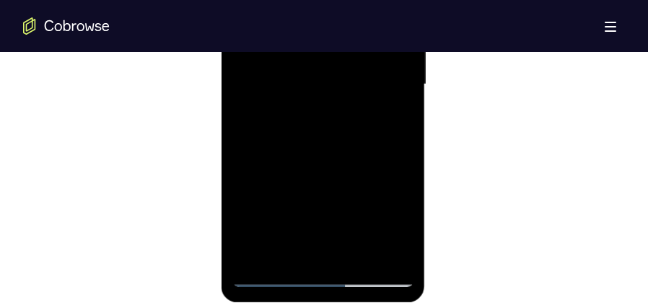
click at [375, 105] on div at bounding box center [323, 84] width 182 height 404
drag, startPoint x: 347, startPoint y: 183, endPoint x: 347, endPoint y: 154, distance: 28.9
click at [347, 154] on div at bounding box center [323, 84] width 182 height 404
drag, startPoint x: 349, startPoint y: 132, endPoint x: 352, endPoint y: 66, distance: 65.8
click at [352, 66] on div at bounding box center [323, 84] width 182 height 404
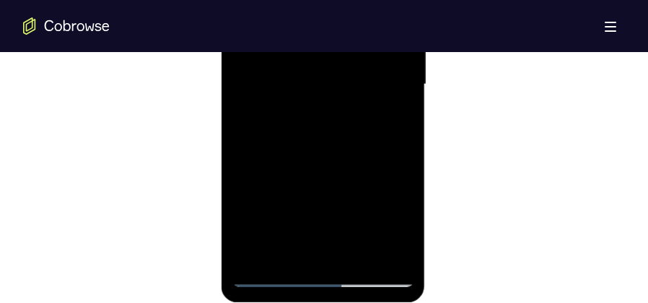
drag, startPoint x: 348, startPoint y: 189, endPoint x: 355, endPoint y: 105, distance: 84.7
click at [355, 105] on div at bounding box center [323, 84] width 182 height 404
drag, startPoint x: 347, startPoint y: 188, endPoint x: 355, endPoint y: 116, distance: 72.0
click at [355, 116] on div at bounding box center [323, 84] width 182 height 404
drag, startPoint x: 355, startPoint y: 167, endPoint x: 371, endPoint y: 87, distance: 81.1
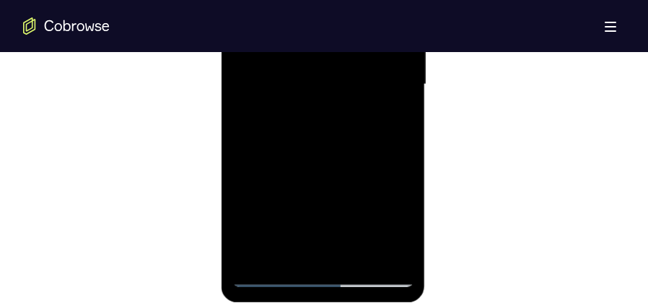
click at [371, 87] on div at bounding box center [323, 84] width 182 height 404
drag, startPoint x: 349, startPoint y: 184, endPoint x: 366, endPoint y: 101, distance: 84.7
click at [365, 102] on div at bounding box center [323, 84] width 182 height 404
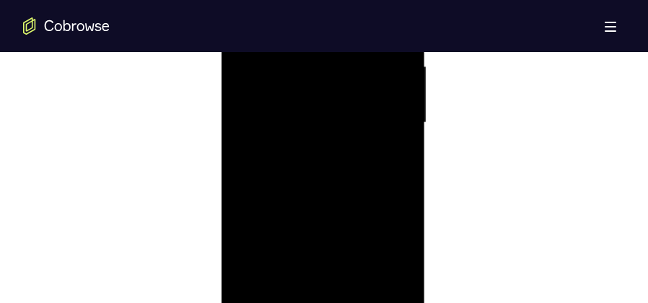
scroll to position [911, 0]
drag, startPoint x: 347, startPoint y: 110, endPoint x: 364, endPoint y: 269, distance: 159.8
click at [364, 269] on div at bounding box center [323, 120] width 182 height 404
drag, startPoint x: 339, startPoint y: 157, endPoint x: 345, endPoint y: 187, distance: 30.3
click at [345, 187] on div at bounding box center [323, 120] width 182 height 404
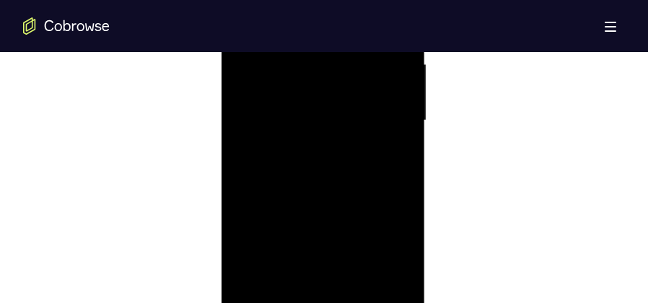
drag, startPoint x: 347, startPoint y: 110, endPoint x: 347, endPoint y: 220, distance: 110.5
click at [351, 233] on div at bounding box center [323, 120] width 182 height 404
drag, startPoint x: 369, startPoint y: 128, endPoint x: 369, endPoint y: 140, distance: 12.3
click at [369, 140] on div at bounding box center [323, 120] width 182 height 404
click at [290, 292] on div at bounding box center [323, 120] width 182 height 404
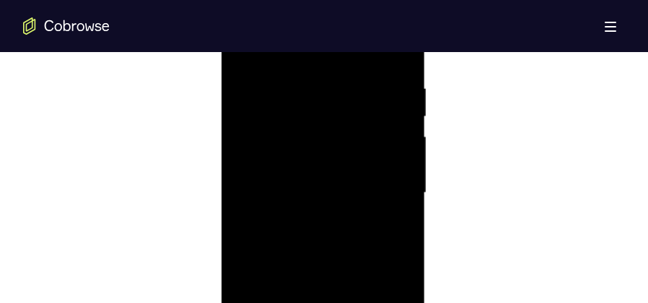
scroll to position [802, 0]
drag, startPoint x: 357, startPoint y: 246, endPoint x: 358, endPoint y: 147, distance: 98.9
click at [358, 147] on div at bounding box center [323, 229] width 182 height 404
drag, startPoint x: 357, startPoint y: 230, endPoint x: 360, endPoint y: 153, distance: 77.3
click at [360, 153] on div at bounding box center [323, 229] width 182 height 404
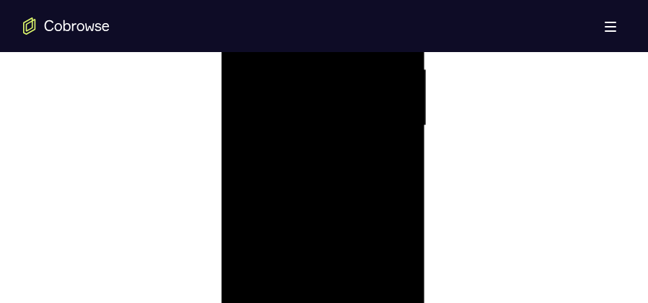
scroll to position [947, 0]
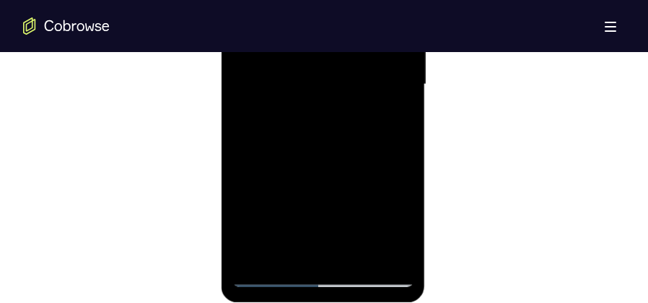
drag, startPoint x: 377, startPoint y: 201, endPoint x: 381, endPoint y: 127, distance: 73.7
click at [381, 126] on div at bounding box center [323, 84] width 182 height 404
drag, startPoint x: 370, startPoint y: 149, endPoint x: 375, endPoint y: 99, distance: 50.0
click at [375, 99] on div at bounding box center [323, 84] width 182 height 404
drag, startPoint x: 366, startPoint y: 196, endPoint x: 375, endPoint y: 84, distance: 111.5
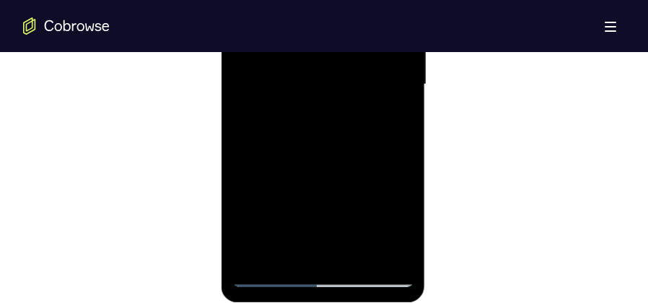
click at [375, 84] on div at bounding box center [323, 84] width 182 height 404
click at [331, 217] on div at bounding box center [323, 84] width 182 height 404
click at [320, 257] on div at bounding box center [323, 84] width 182 height 404
drag, startPoint x: 375, startPoint y: 73, endPoint x: 386, endPoint y: -38, distance: 111.7
click at [386, 0] on div at bounding box center [323, 84] width 182 height 404
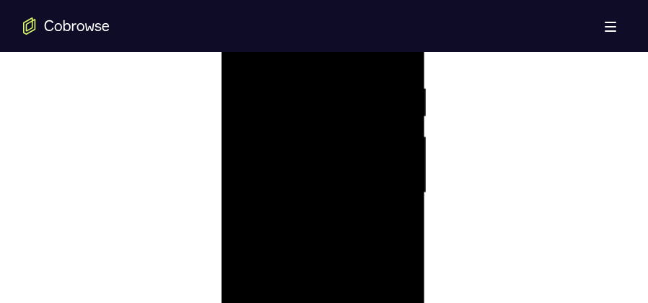
scroll to position [874, 0]
drag, startPoint x: 360, startPoint y: 196, endPoint x: 407, endPoint y: -69, distance: 268.3
click at [407, 0] on html "Online web based iOS Simulators and Android Emulators. Run iPhone, iPad, Mobile…" at bounding box center [324, 160] width 206 height 433
drag, startPoint x: 336, startPoint y: 248, endPoint x: 362, endPoint y: -1, distance: 251.1
click at [362, 0] on div at bounding box center [323, 157] width 182 height 404
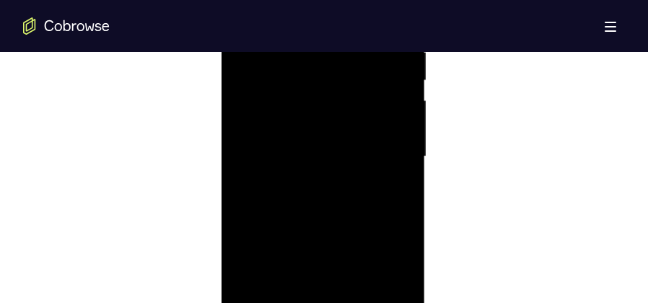
drag, startPoint x: 369, startPoint y: 207, endPoint x: 389, endPoint y: -25, distance: 232.7
click at [389, 0] on div at bounding box center [323, 157] width 182 height 404
drag, startPoint x: 333, startPoint y: 233, endPoint x: 364, endPoint y: 22, distance: 213.1
click at [364, 22] on div at bounding box center [323, 193] width 182 height 404
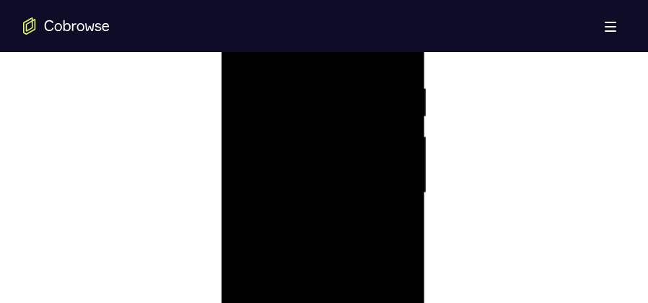
drag, startPoint x: 383, startPoint y: 101, endPoint x: 392, endPoint y: 321, distance: 219.7
click at [392, 302] on div at bounding box center [323, 193] width 182 height 404
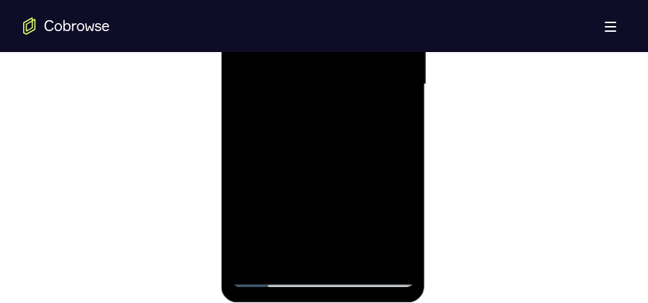
click at [252, 253] on div at bounding box center [323, 84] width 182 height 404
click at [251, 253] on div at bounding box center [323, 84] width 182 height 404
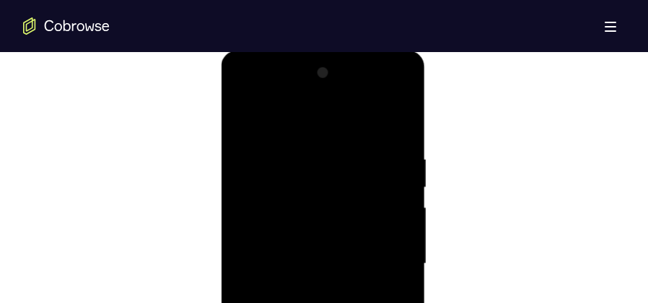
scroll to position [766, 0]
drag, startPoint x: 334, startPoint y: 140, endPoint x: 358, endPoint y: 319, distance: 180.7
click at [358, 302] on div at bounding box center [323, 265] width 182 height 404
